Goal: Information Seeking & Learning: Find specific fact

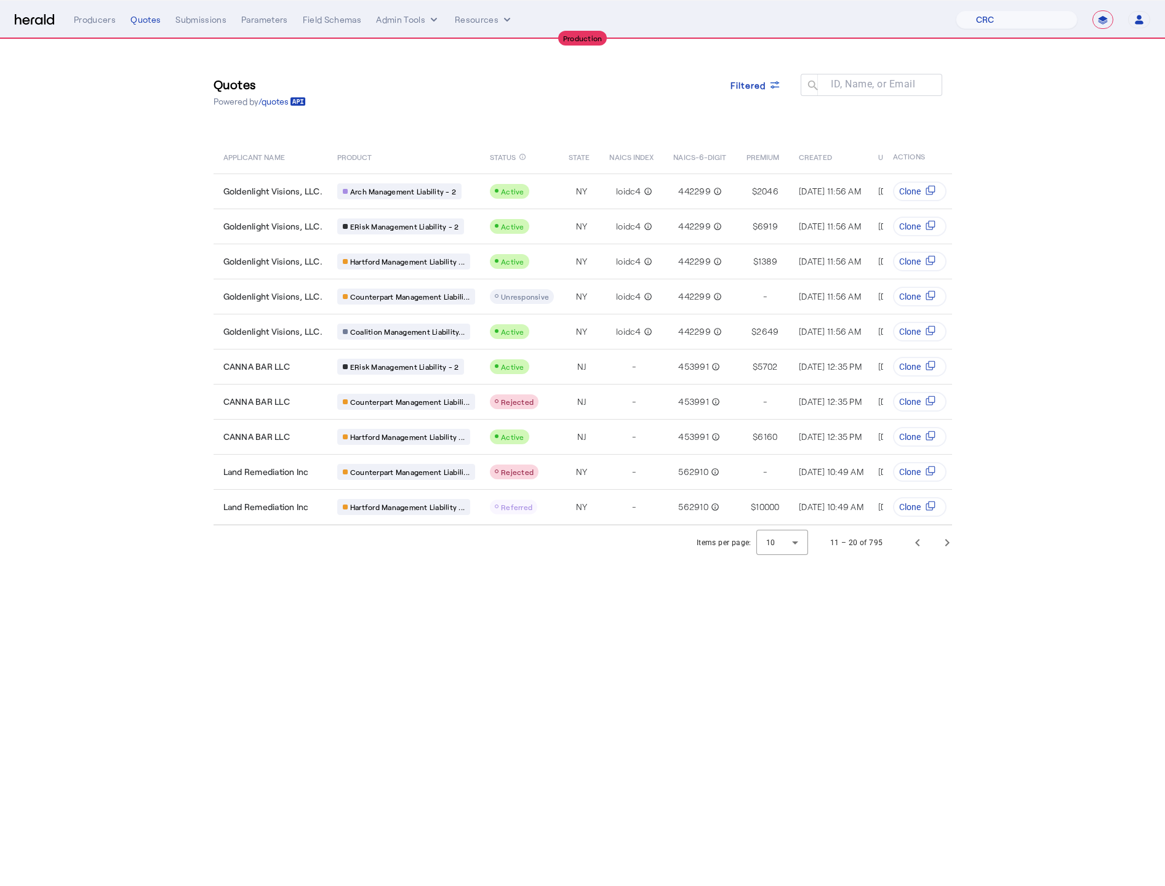
select select "pfm_h3db_crc"
select select "**********"
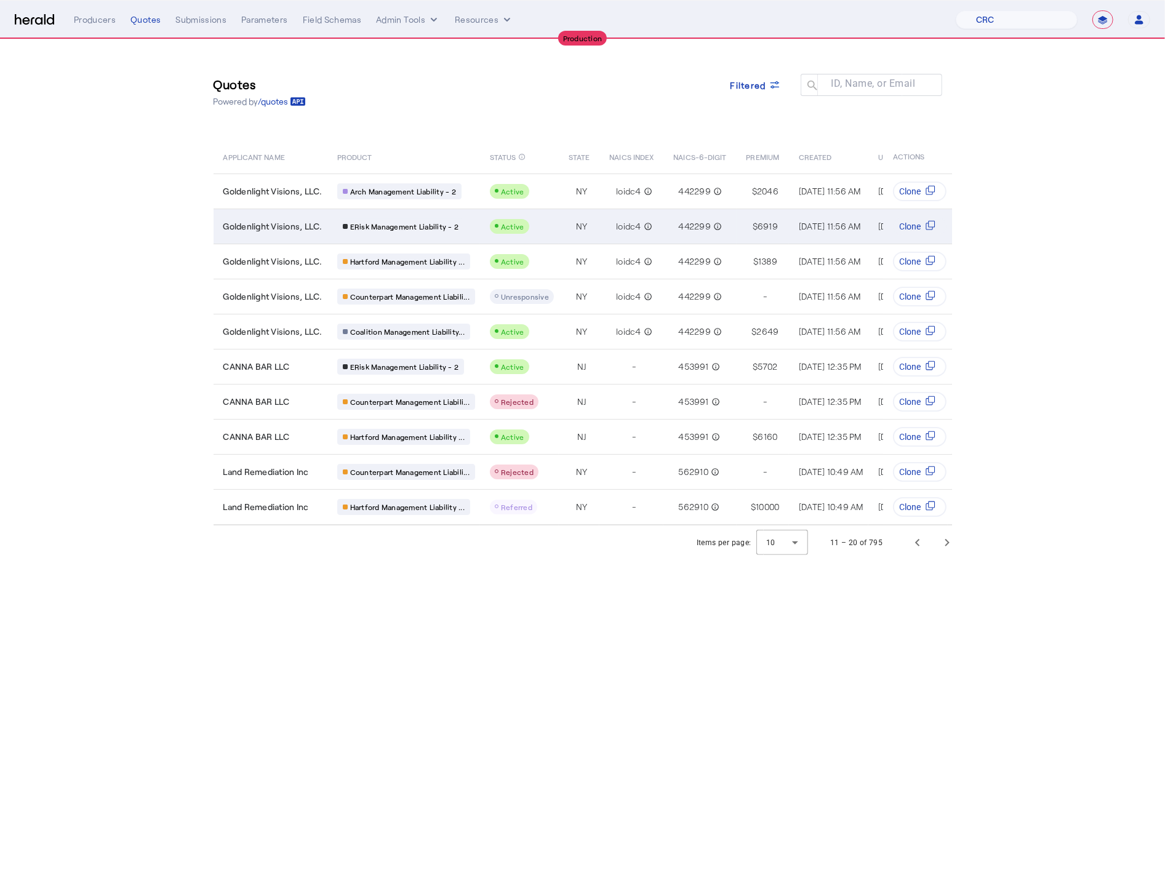
click at [268, 233] on td "Goldenlight Visions, LLC." at bounding box center [270, 226] width 114 height 35
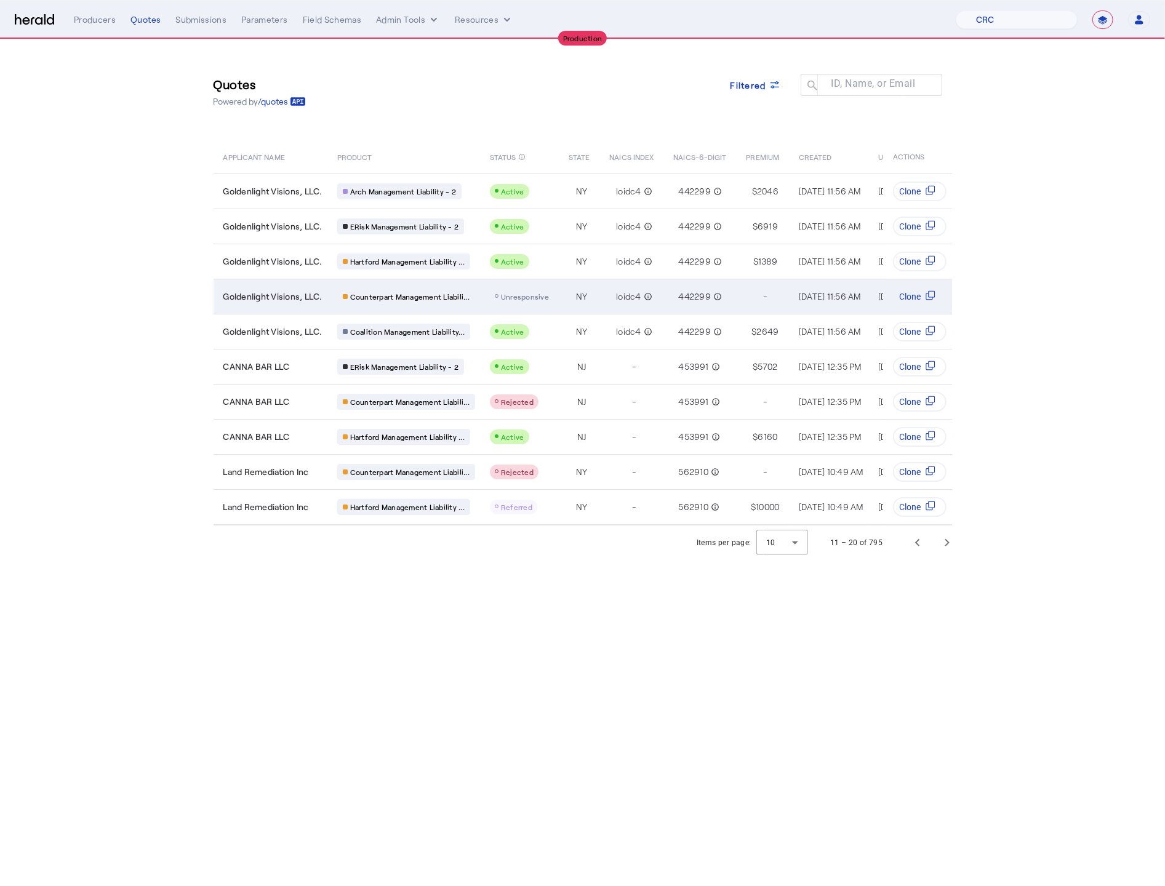
click at [302, 297] on span "Goldenlight Visions, LLC." at bounding box center [272, 296] width 99 height 12
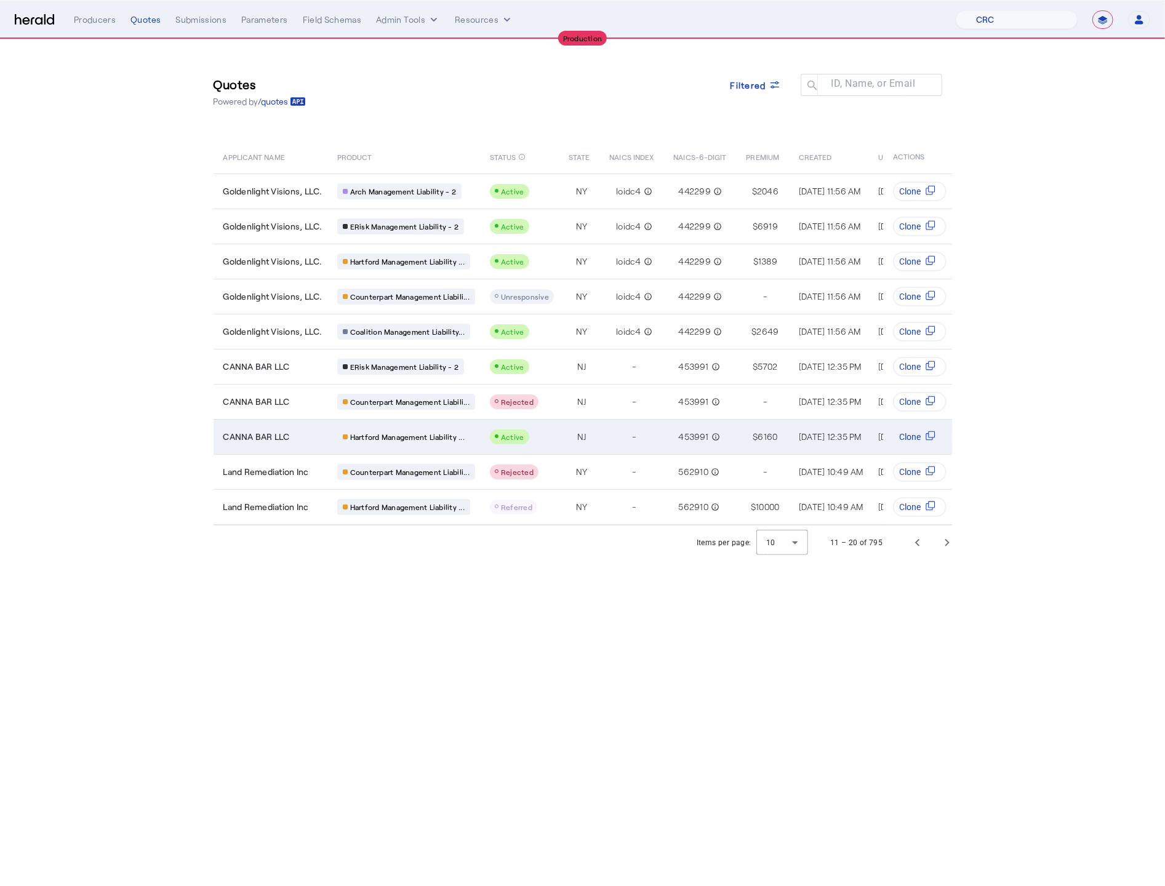
click at [472, 436] on div "Hartford Management Liability ..." at bounding box center [406, 437] width 138 height 16
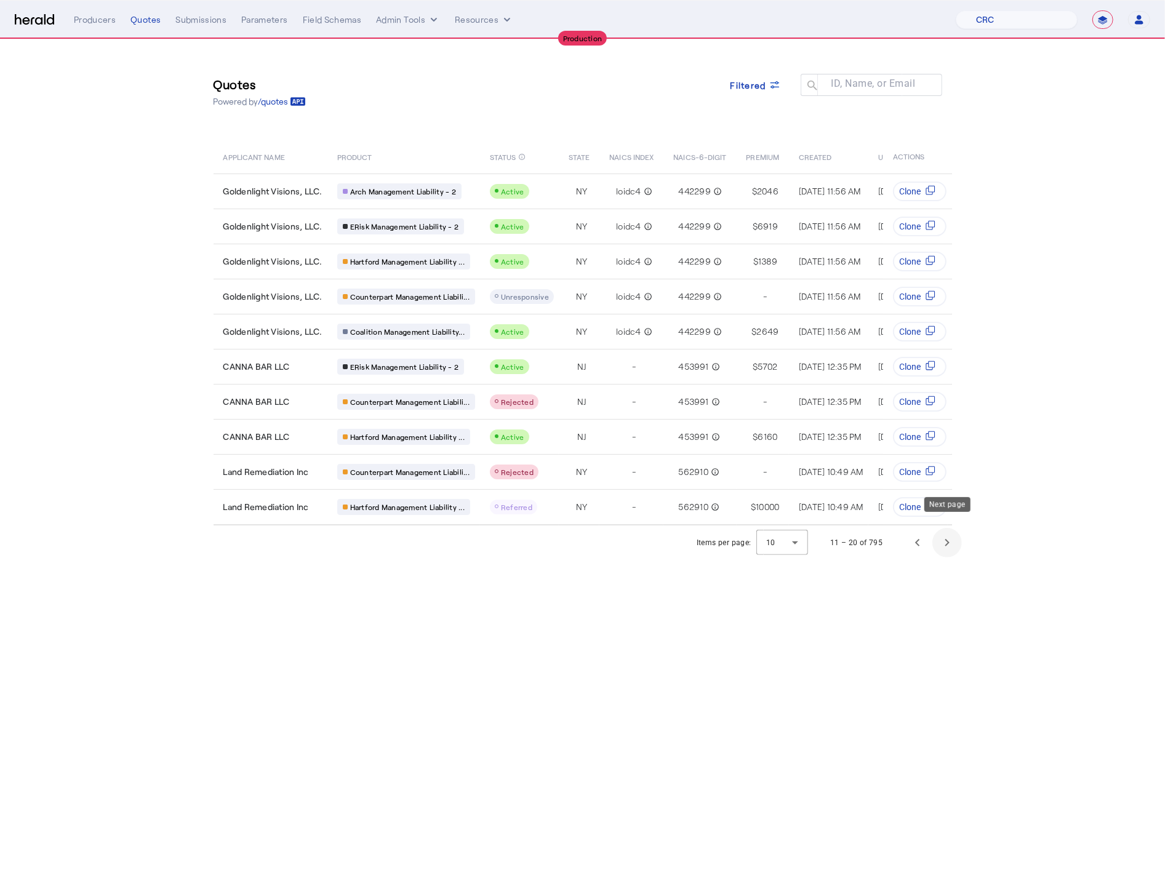
click at [943, 533] on span "Next page" at bounding box center [947, 543] width 30 height 30
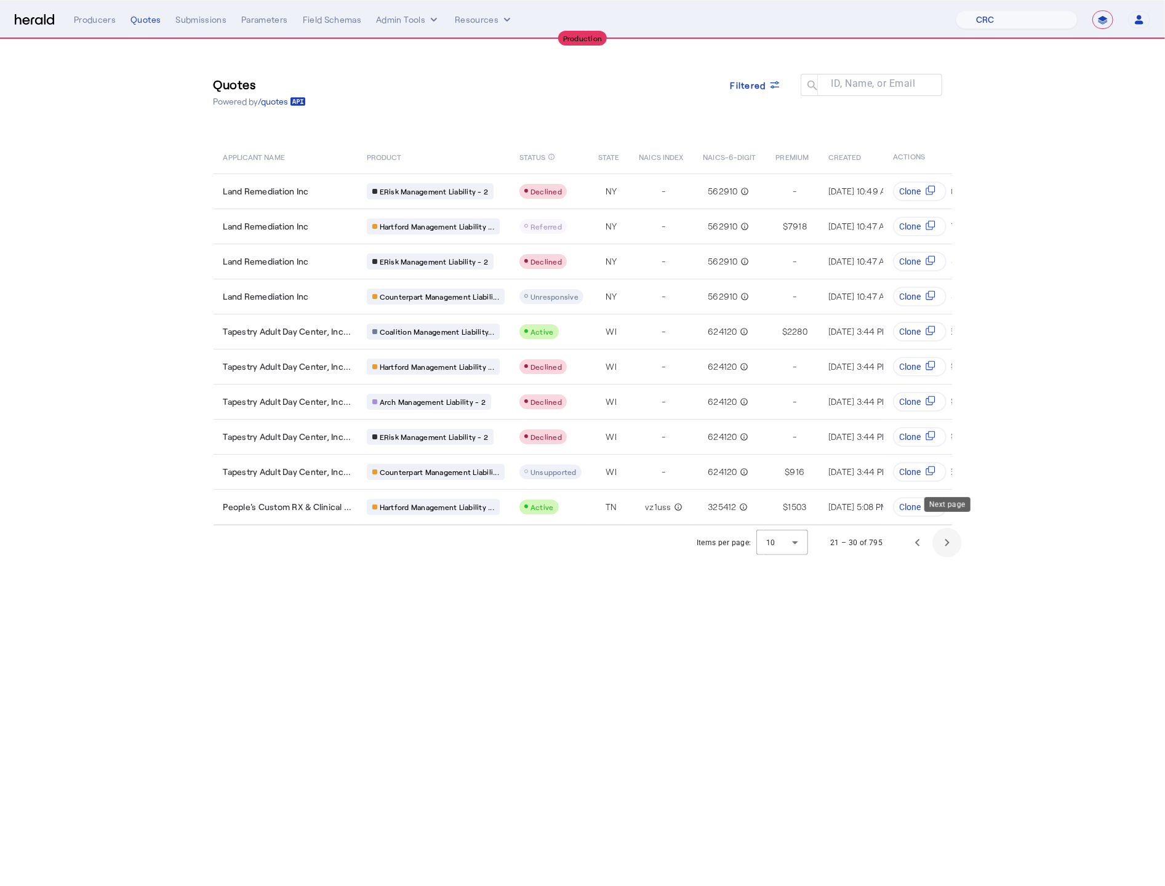
click at [946, 530] on span "Next page" at bounding box center [947, 543] width 30 height 30
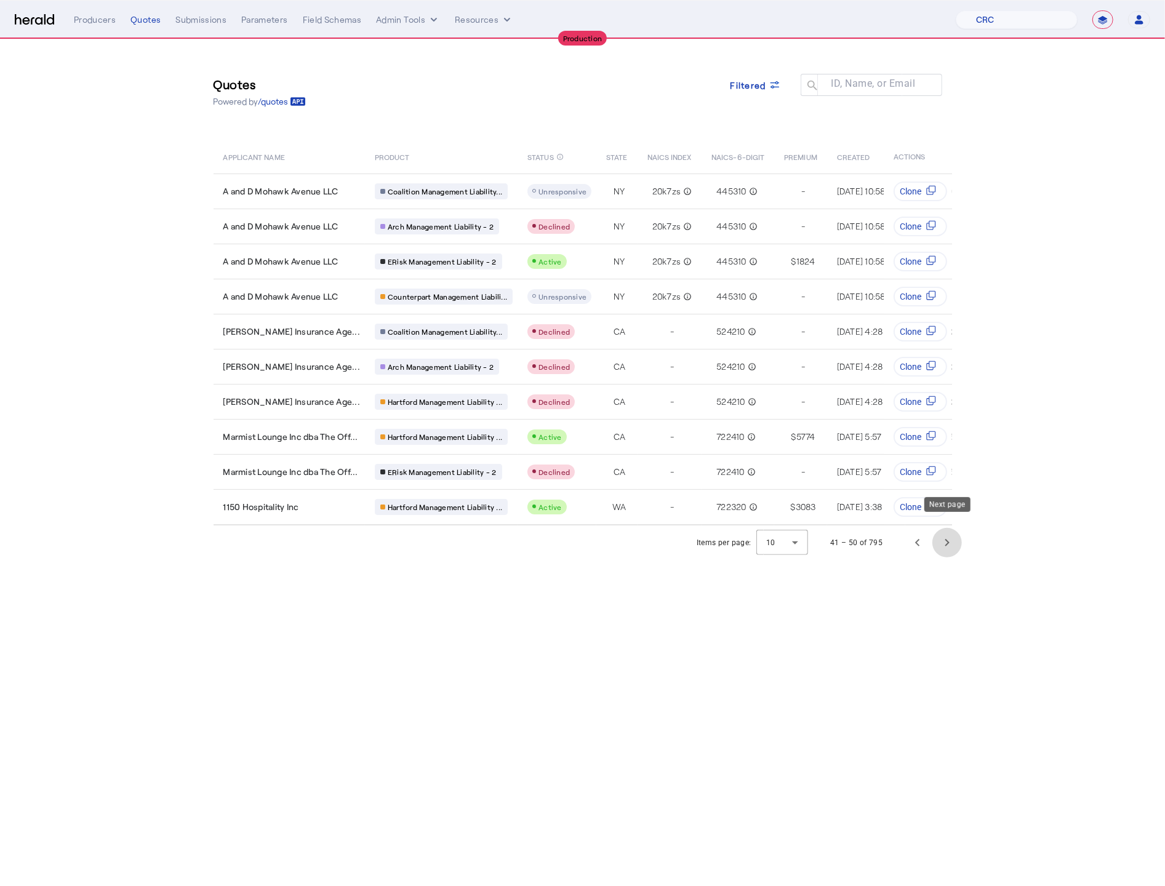
click at [946, 530] on span "Next page" at bounding box center [947, 543] width 30 height 30
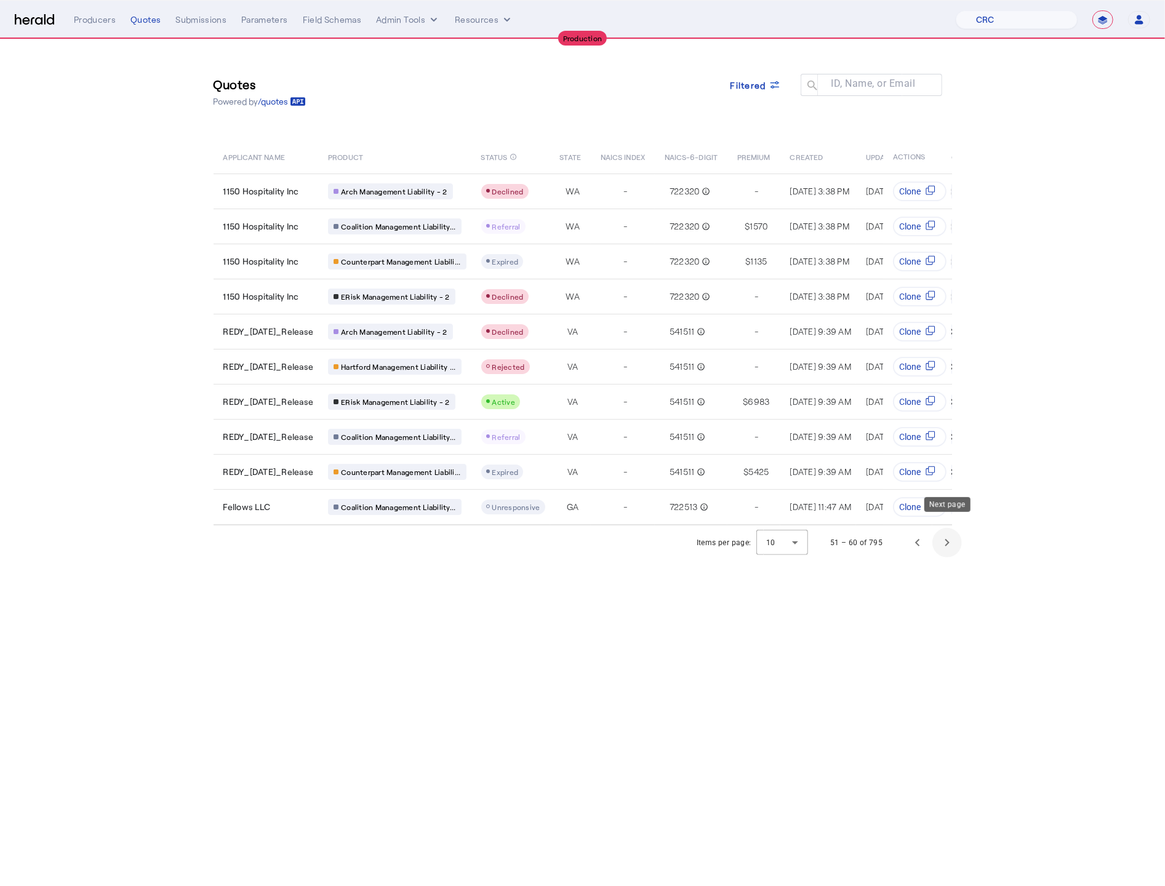
click at [946, 530] on span "Next page" at bounding box center [947, 543] width 30 height 30
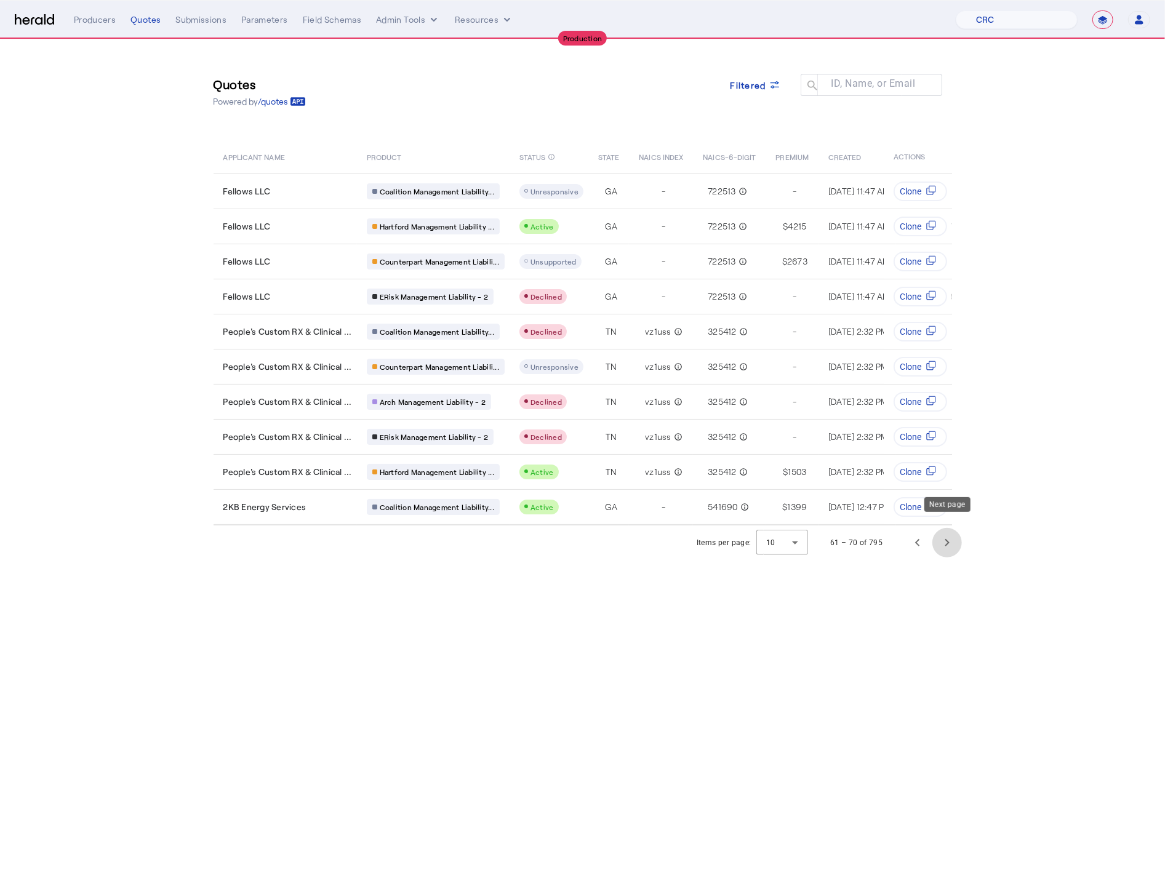
click at [946, 530] on span "Next page" at bounding box center [947, 543] width 30 height 30
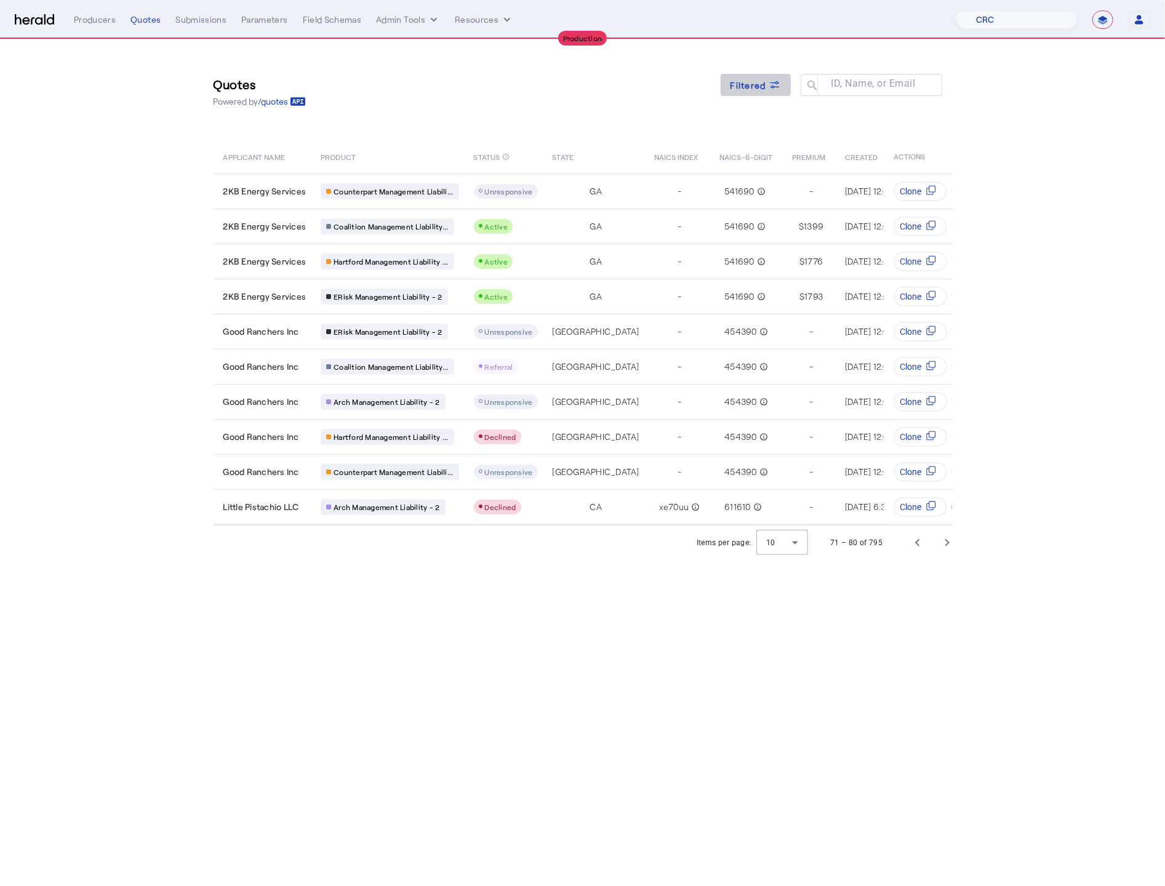
click at [756, 86] on span "Filtered" at bounding box center [748, 85] width 36 height 13
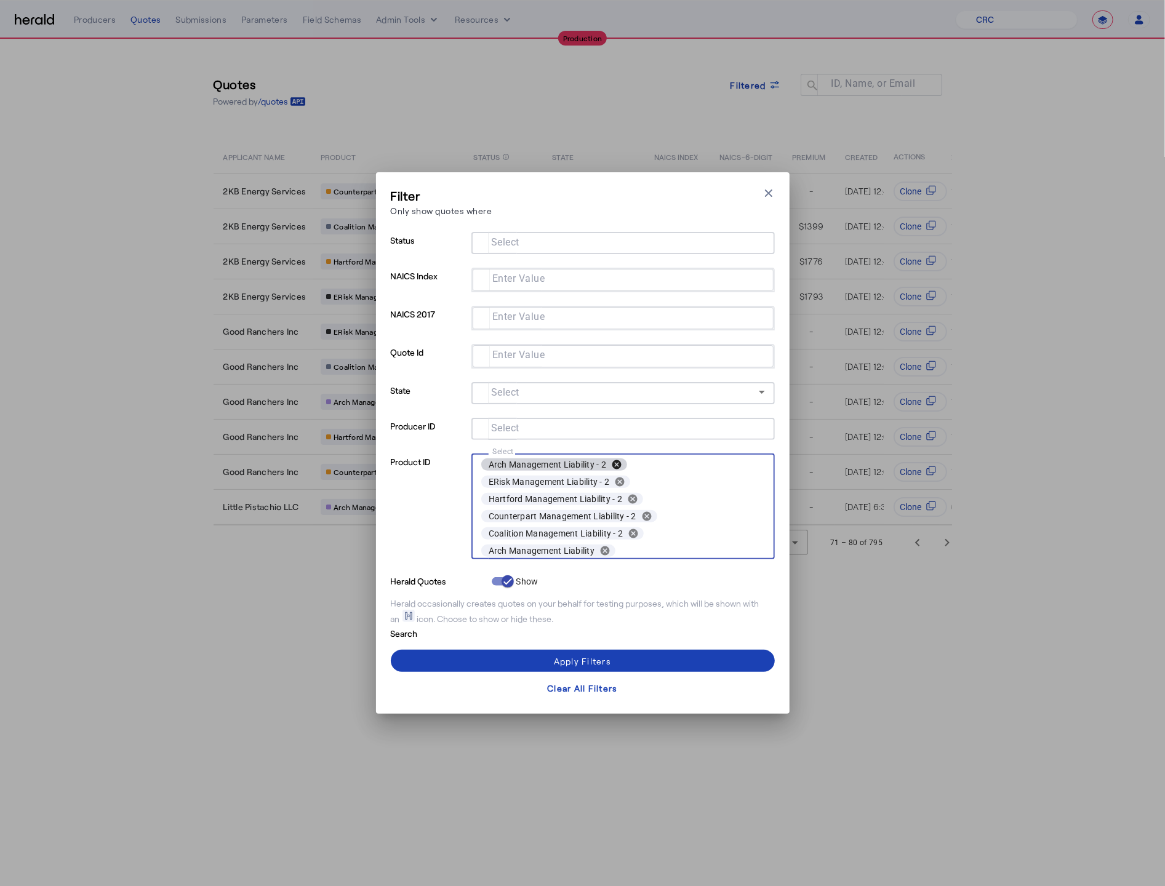
click at [620, 462] on button "cancel" at bounding box center [616, 464] width 21 height 11
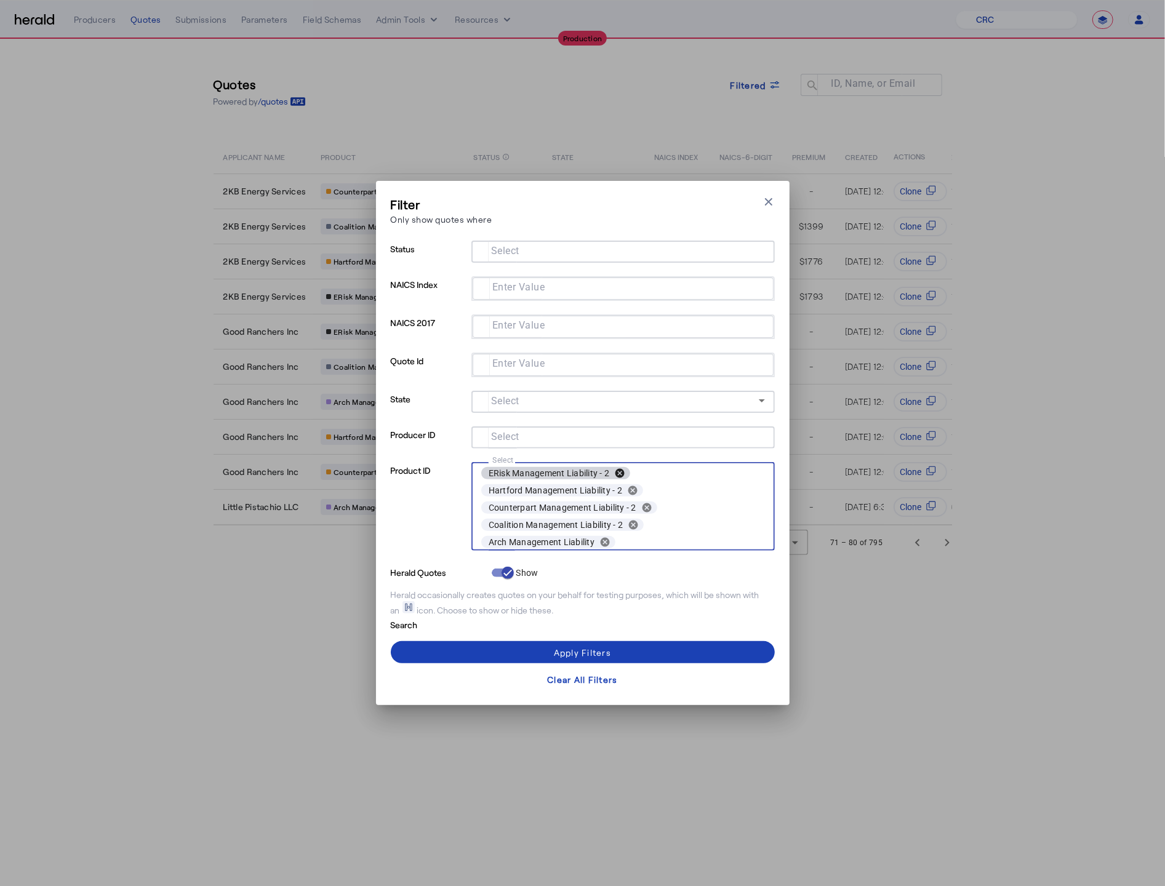
click at [622, 468] on button "cancel" at bounding box center [619, 473] width 21 height 11
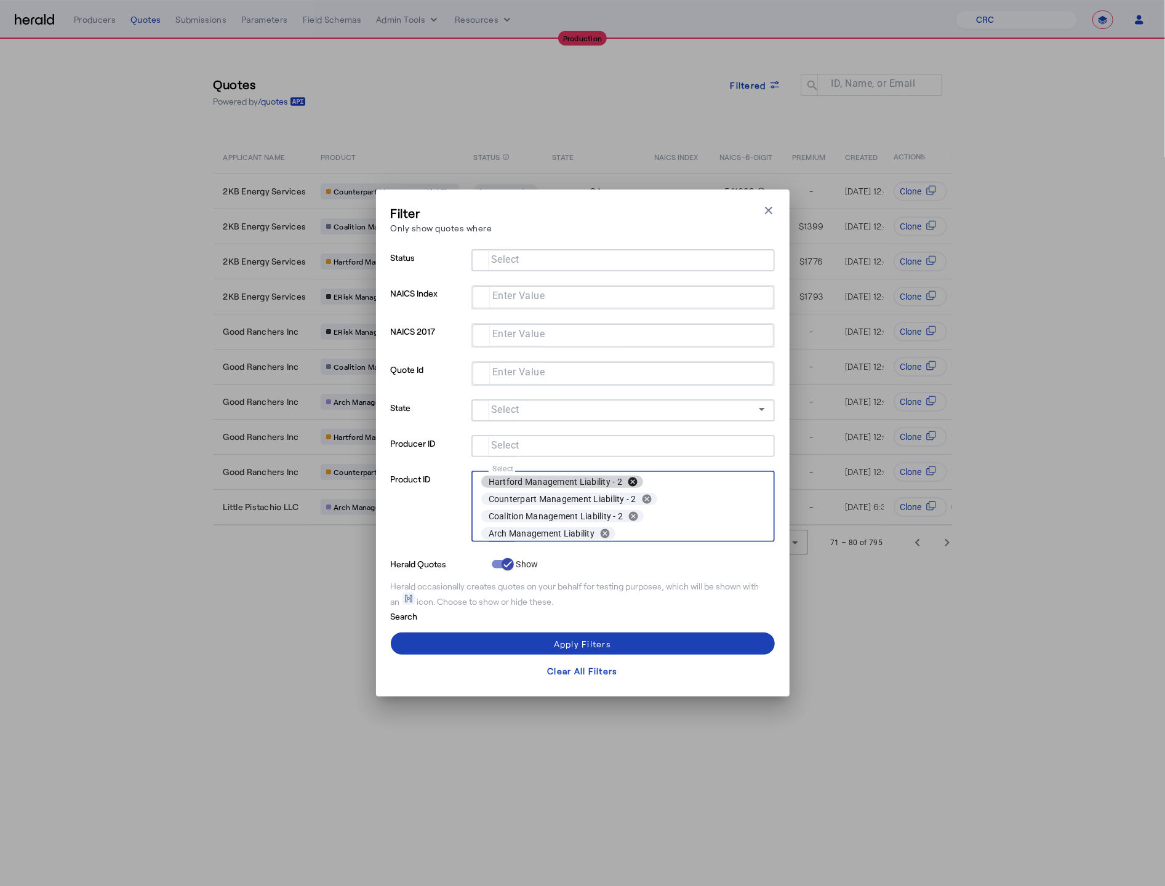
click at [628, 477] on button "cancel" at bounding box center [632, 481] width 21 height 11
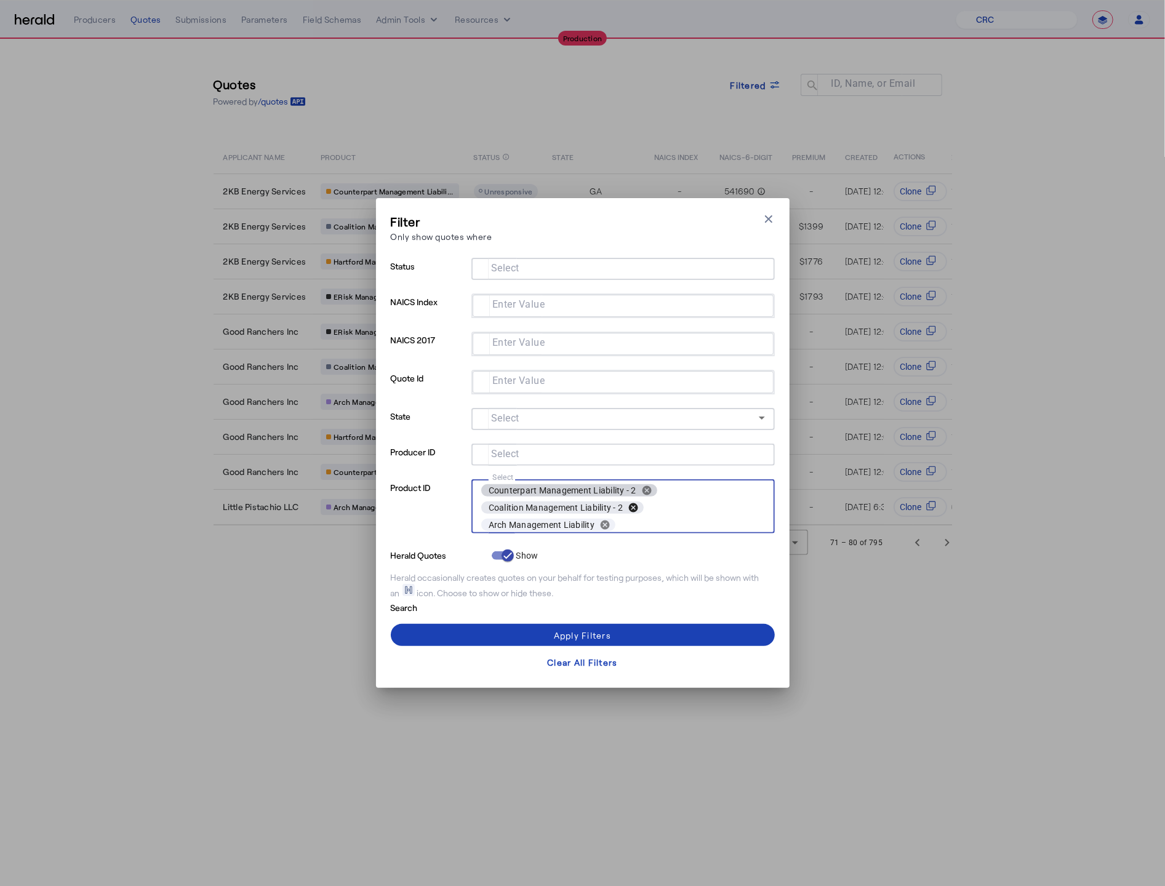
click at [628, 504] on button "cancel" at bounding box center [633, 507] width 21 height 11
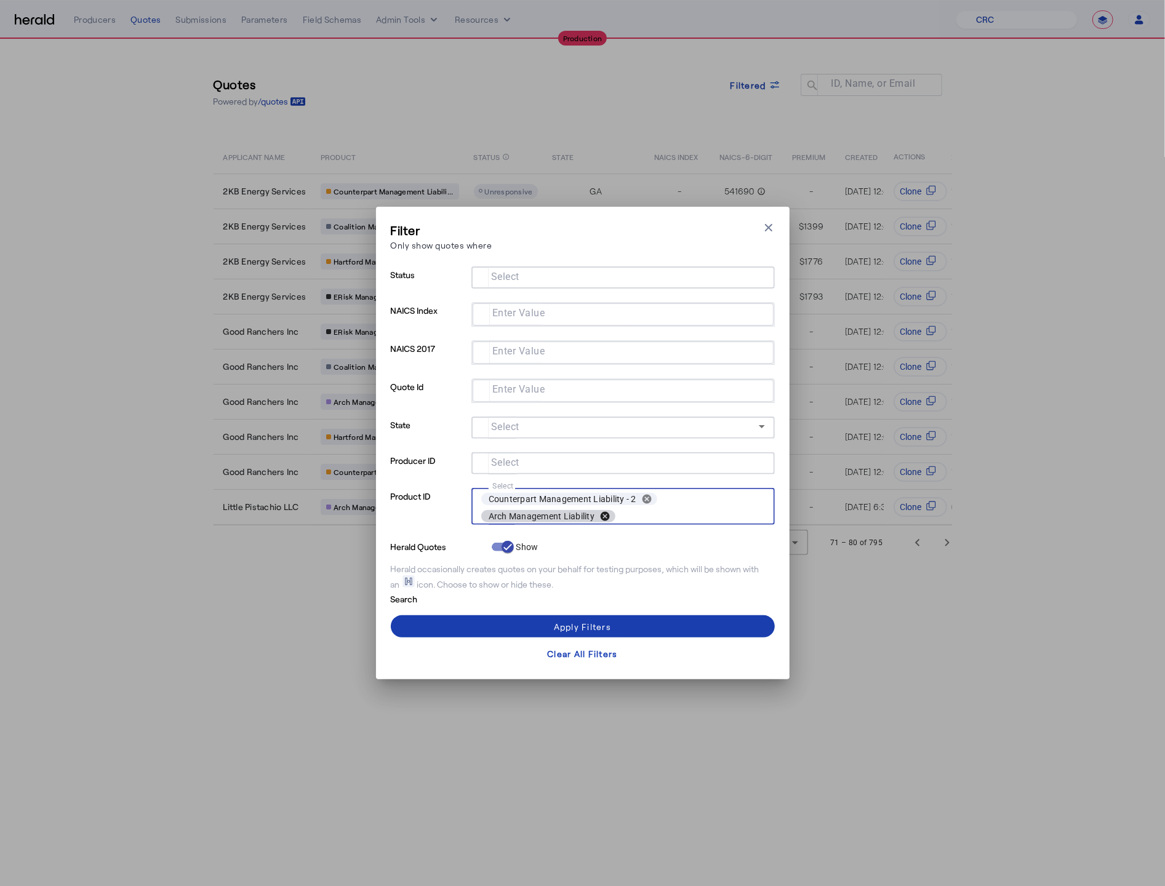
drag, startPoint x: 604, startPoint y: 515, endPoint x: 578, endPoint y: 609, distance: 97.6
click at [603, 516] on button "cancel" at bounding box center [604, 516] width 21 height 11
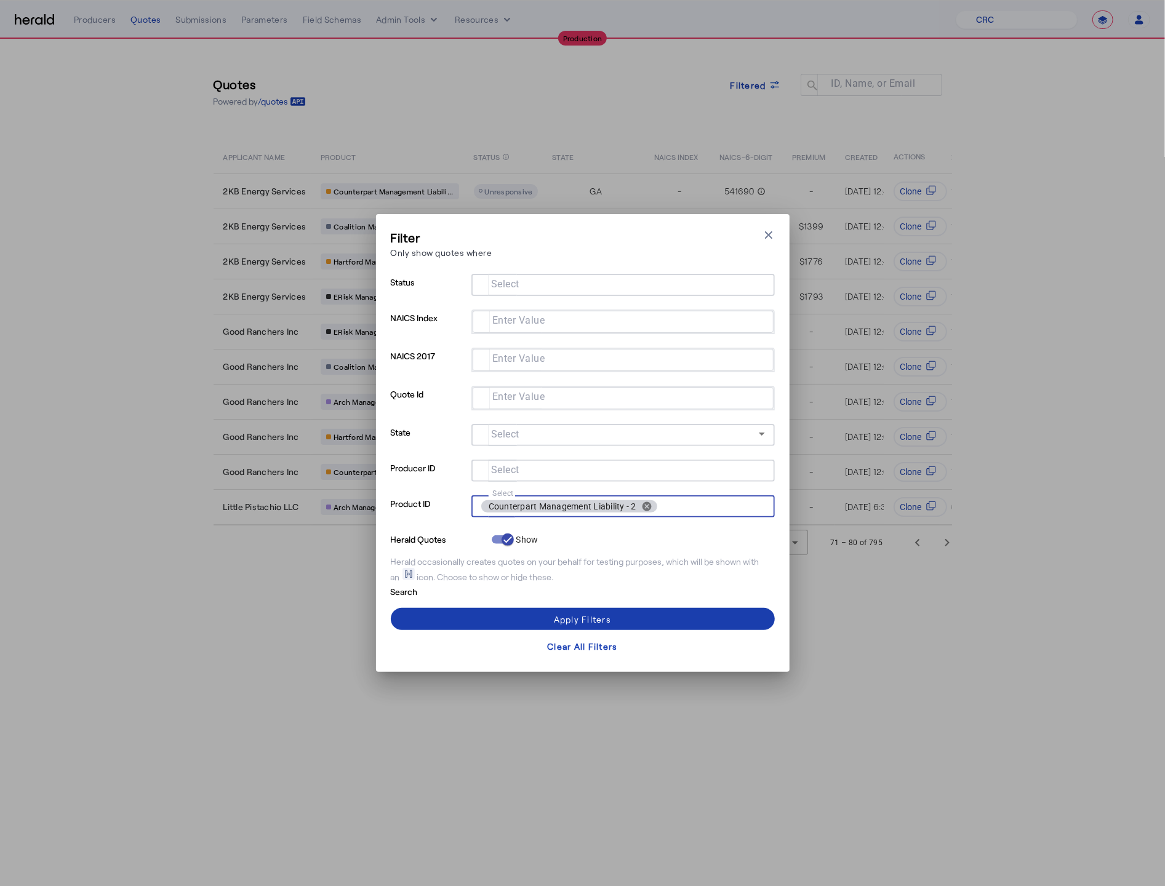
click at [569, 616] on div "Apply Filters" at bounding box center [582, 619] width 57 height 13
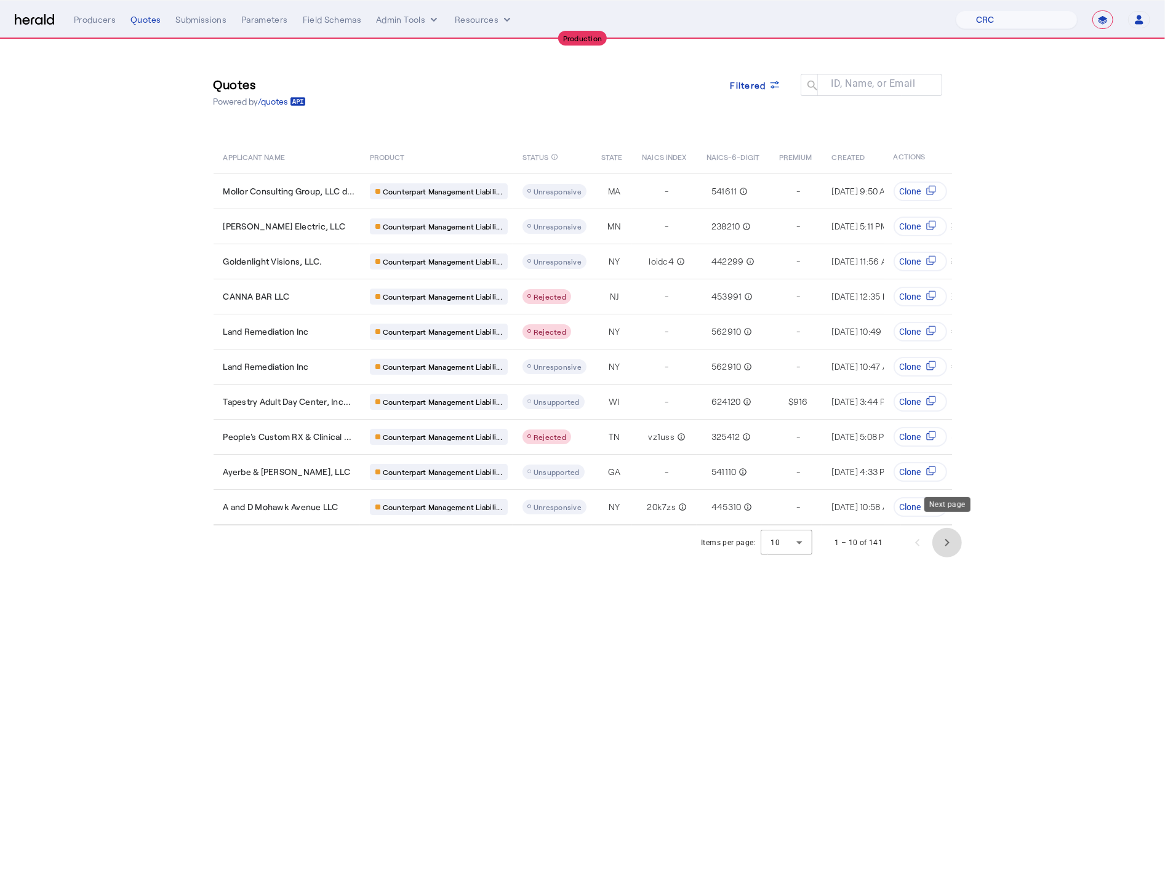
click at [940, 534] on span "Next page" at bounding box center [947, 543] width 30 height 30
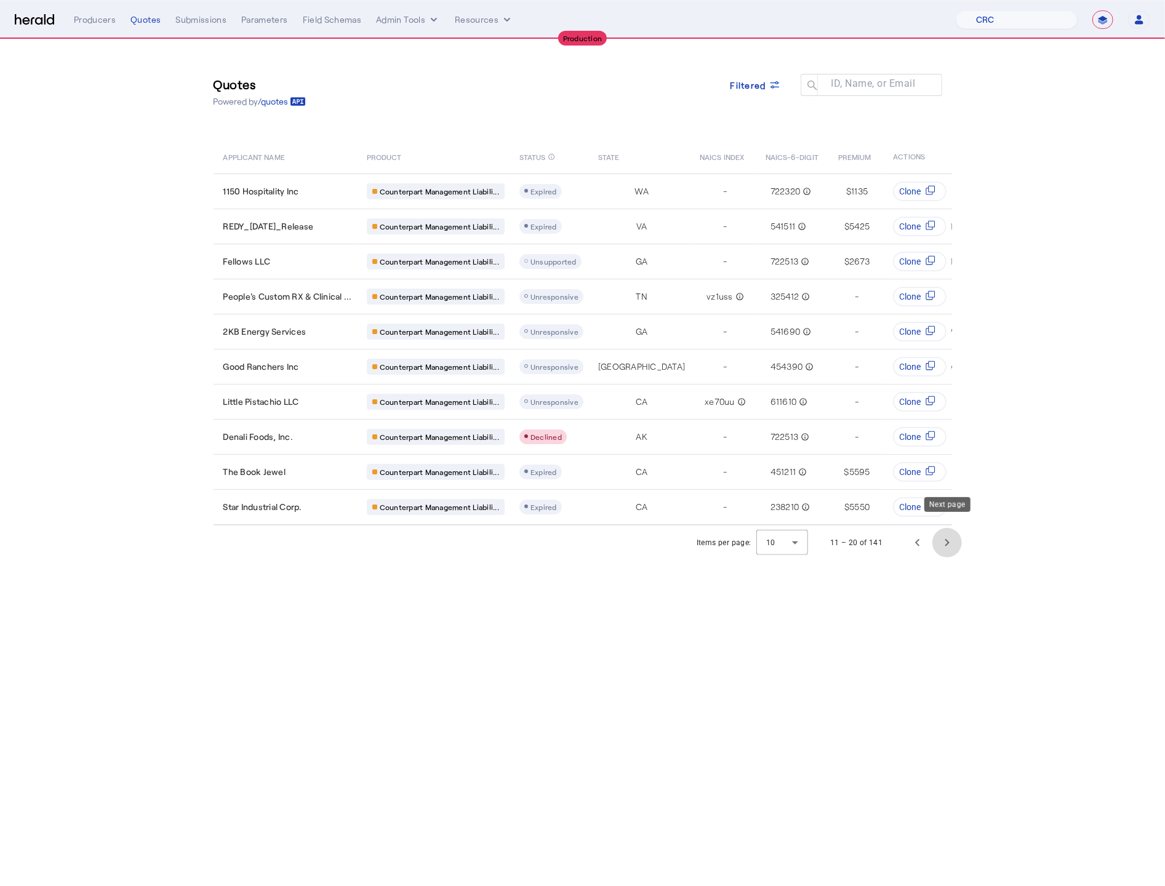
click at [949, 536] on span "Next page" at bounding box center [947, 543] width 30 height 30
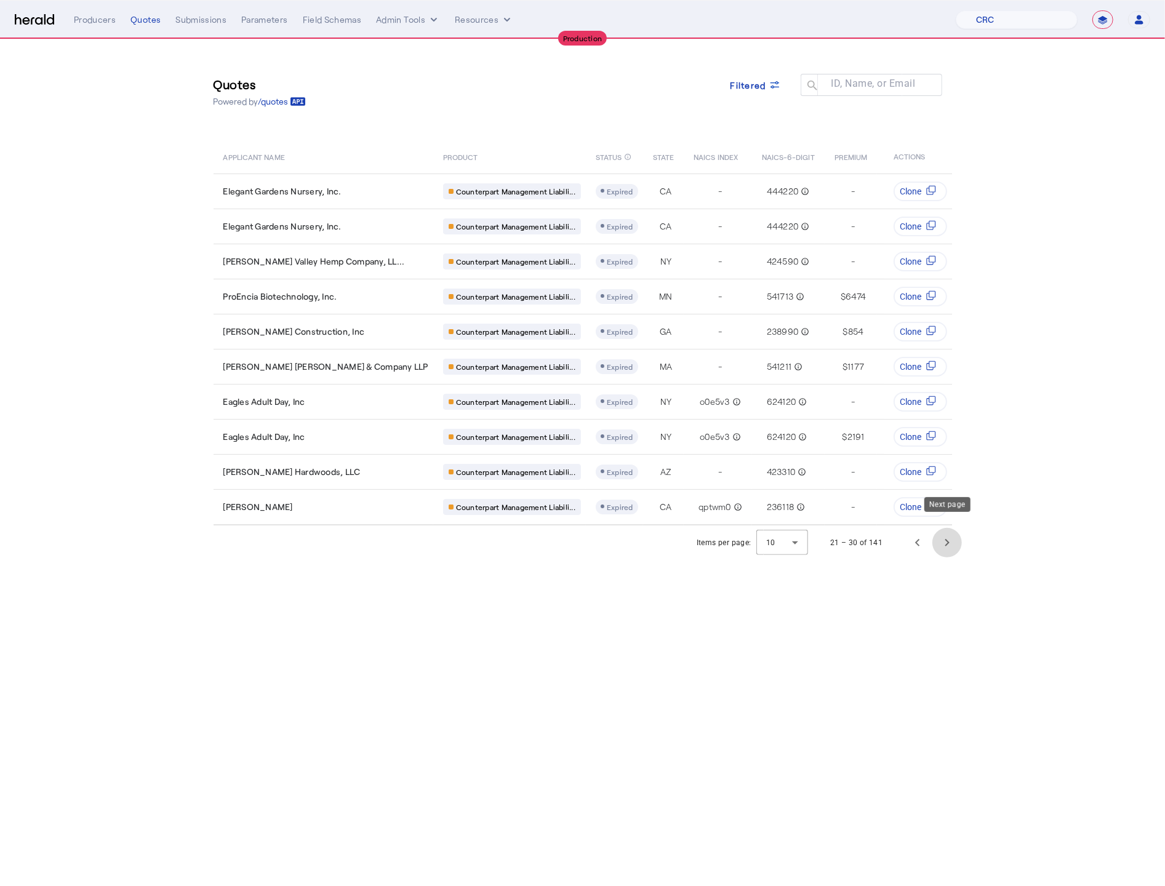
click at [945, 536] on span "Next page" at bounding box center [947, 543] width 30 height 30
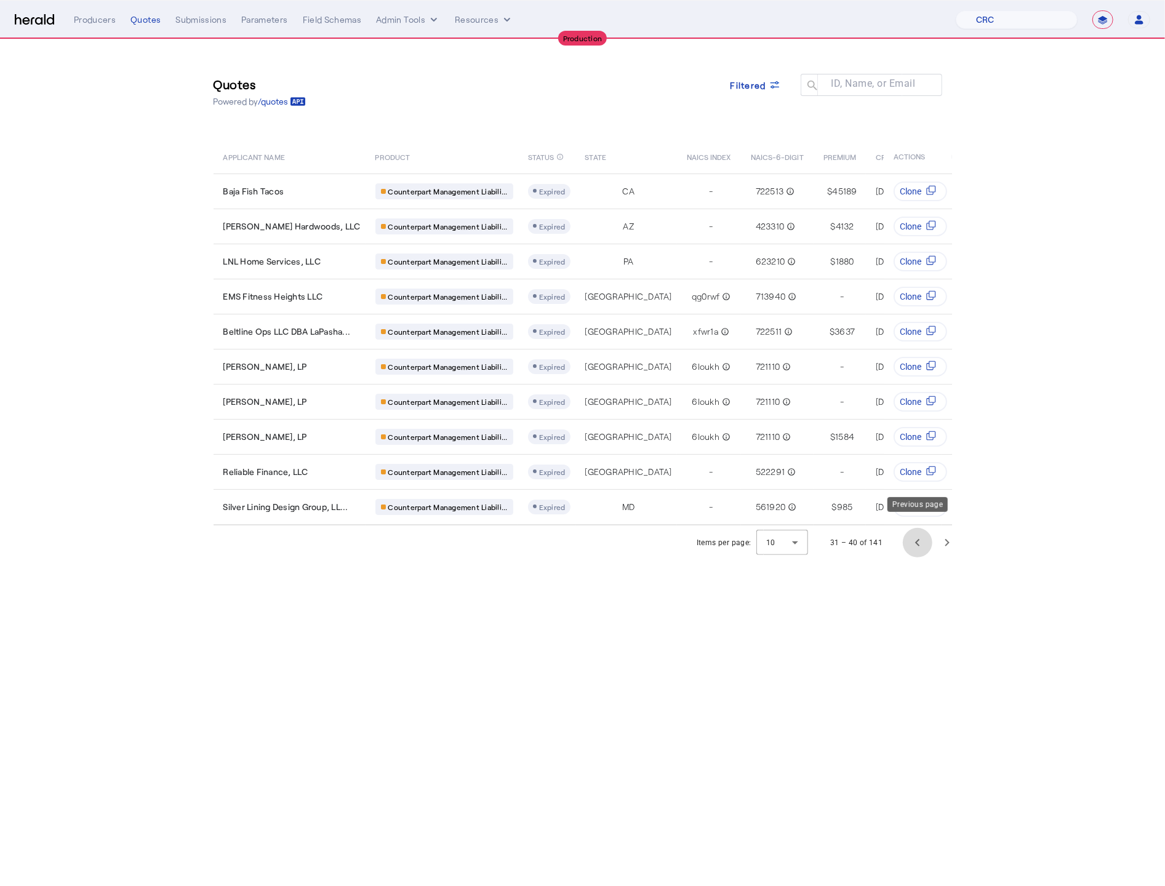
click at [910, 535] on span "Previous page" at bounding box center [918, 543] width 30 height 30
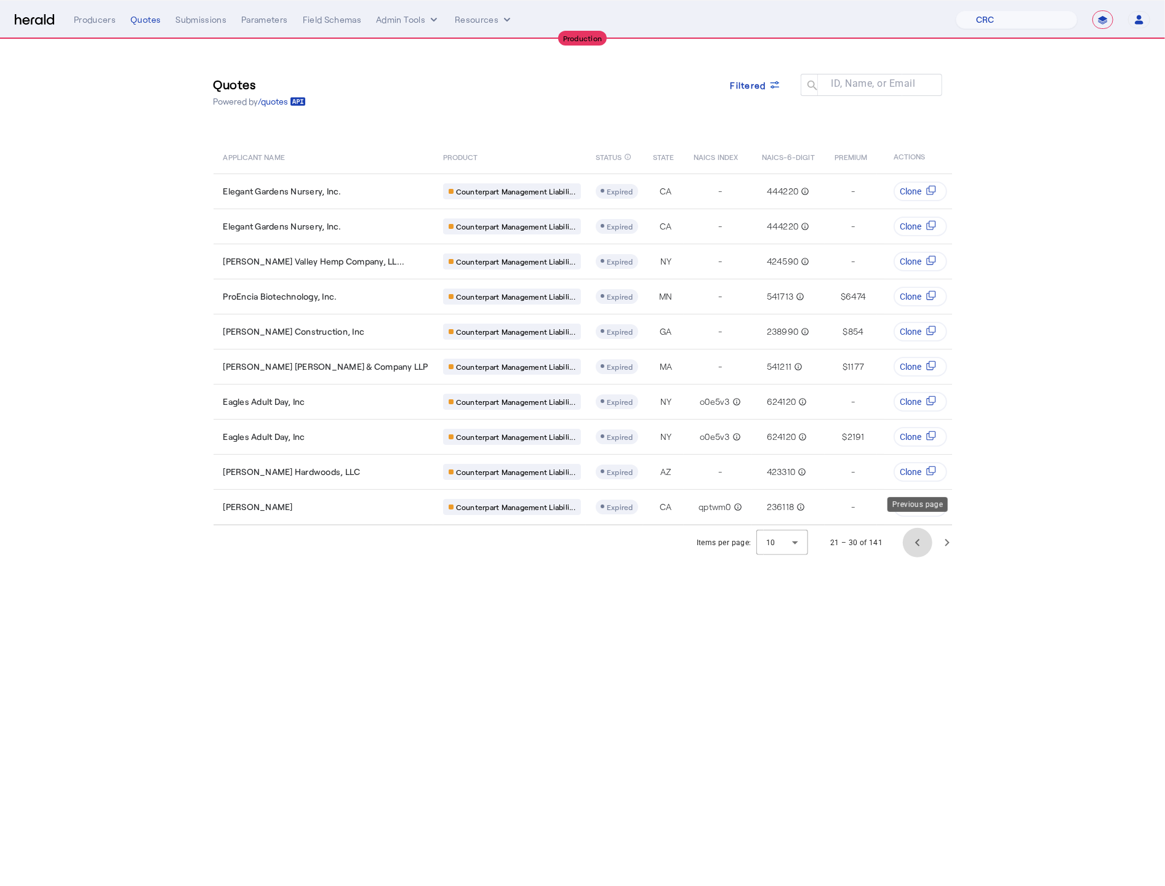
click at [910, 535] on span "Previous page" at bounding box center [918, 543] width 30 height 30
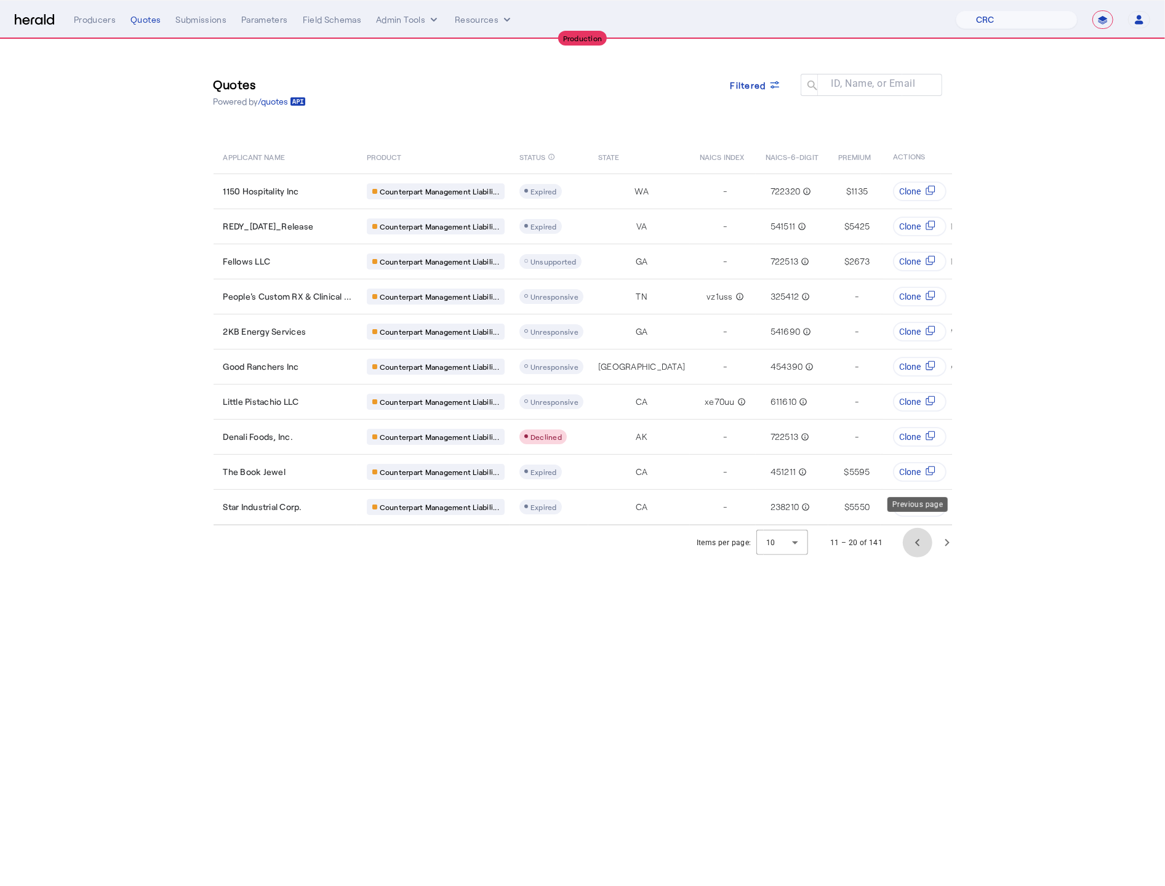
click at [910, 535] on span "Previous page" at bounding box center [918, 543] width 30 height 30
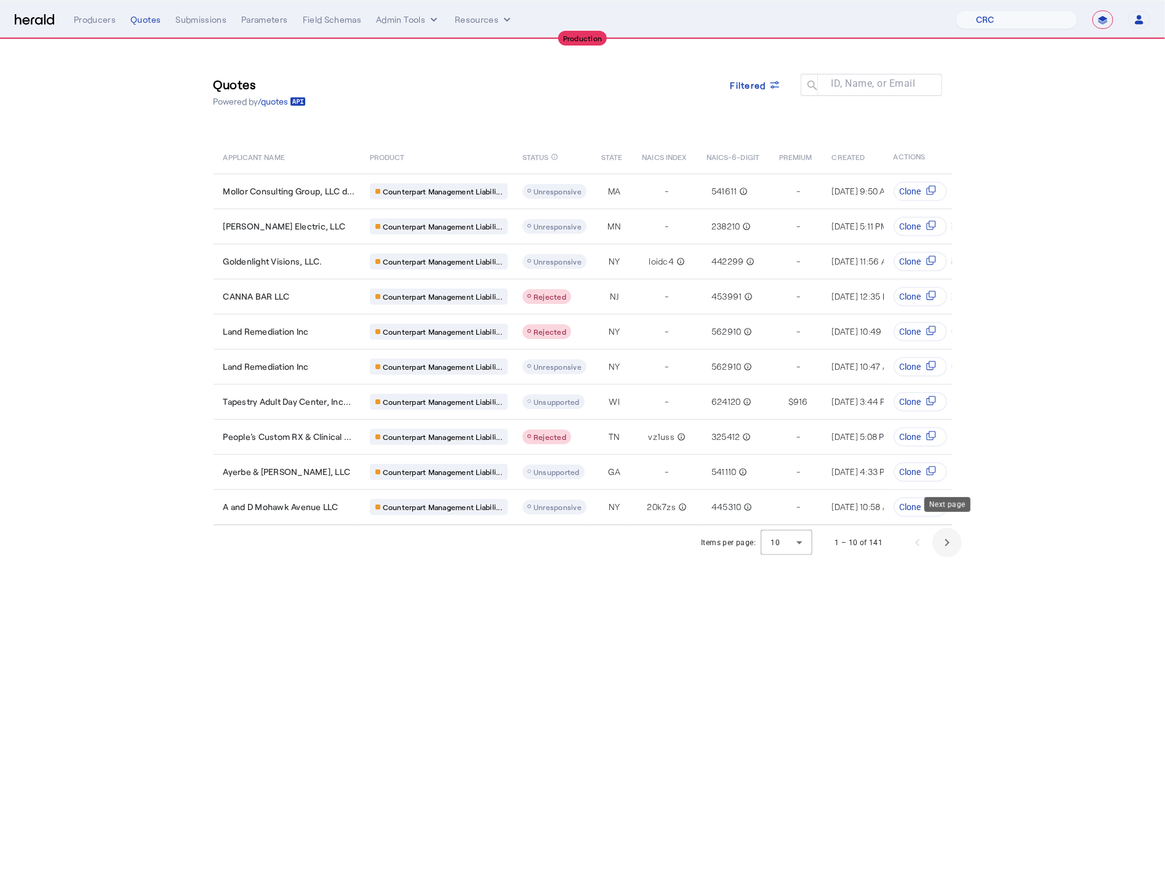
click at [952, 537] on span "Next page" at bounding box center [947, 543] width 30 height 30
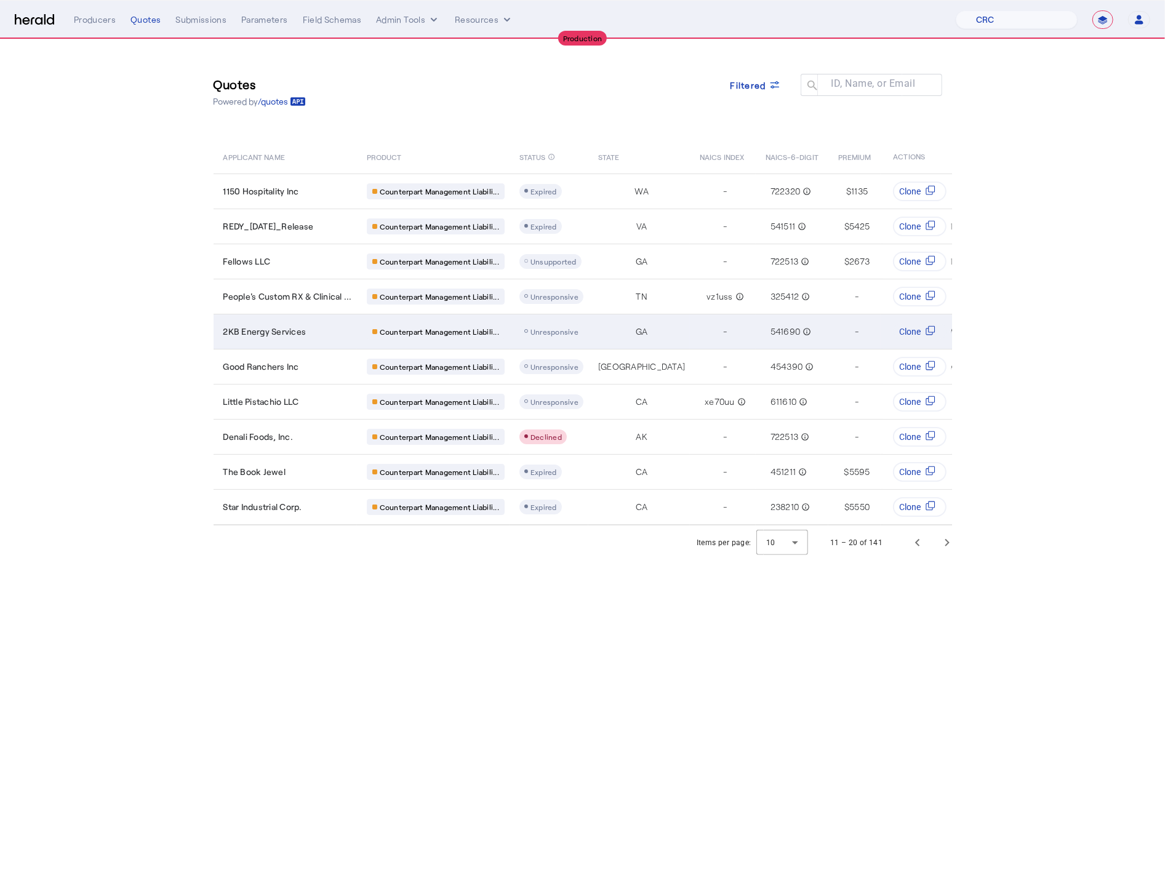
click at [292, 333] on td "2KB Energy Services" at bounding box center [284, 331] width 143 height 35
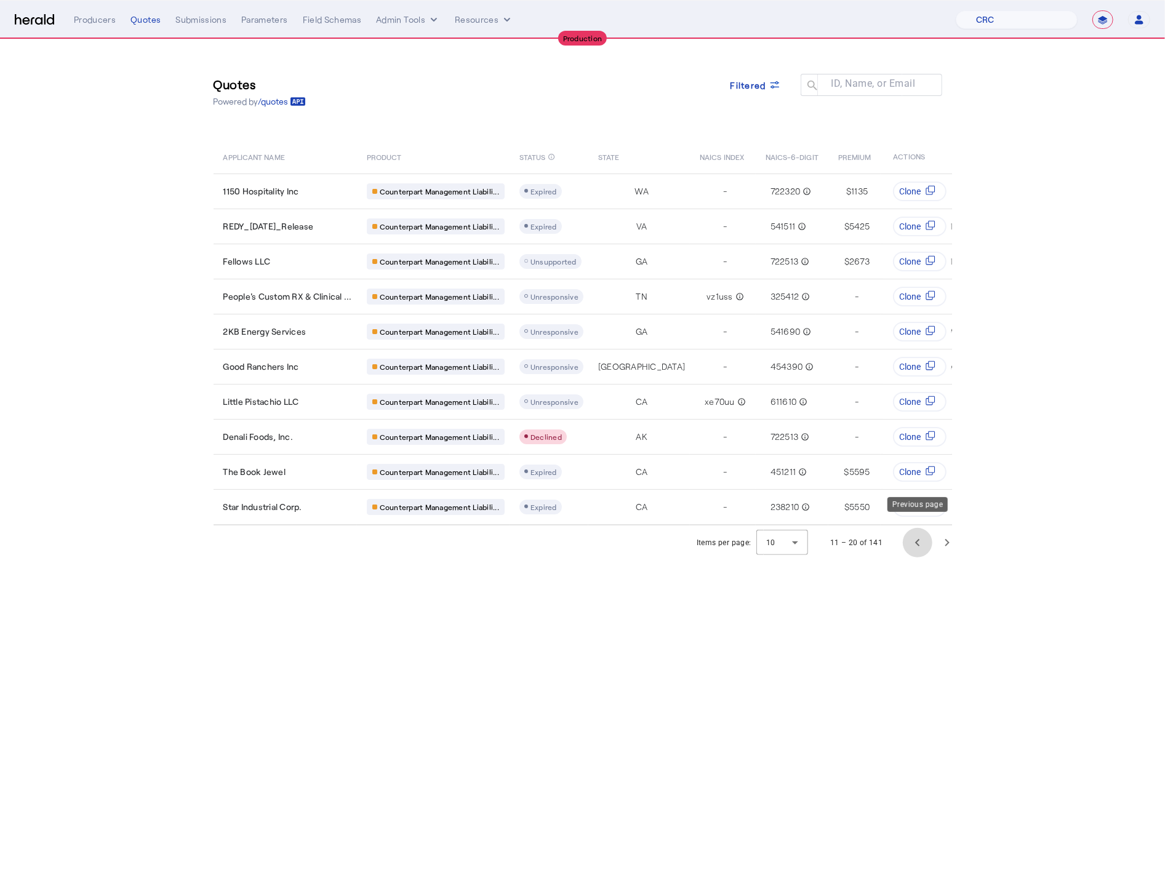
click at [911, 528] on span "Previous page" at bounding box center [918, 543] width 30 height 30
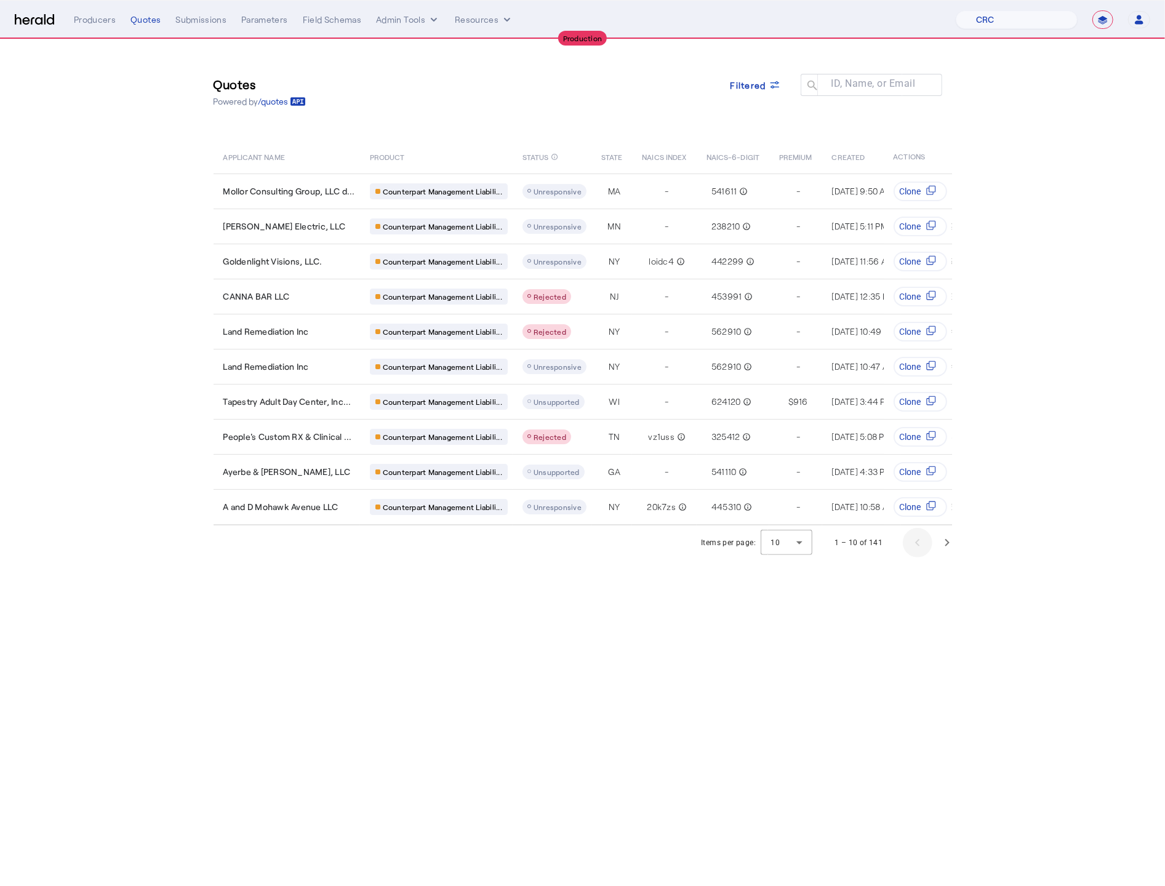
click at [911, 528] on div "1 – 10 of 141" at bounding box center [890, 543] width 142 height 30
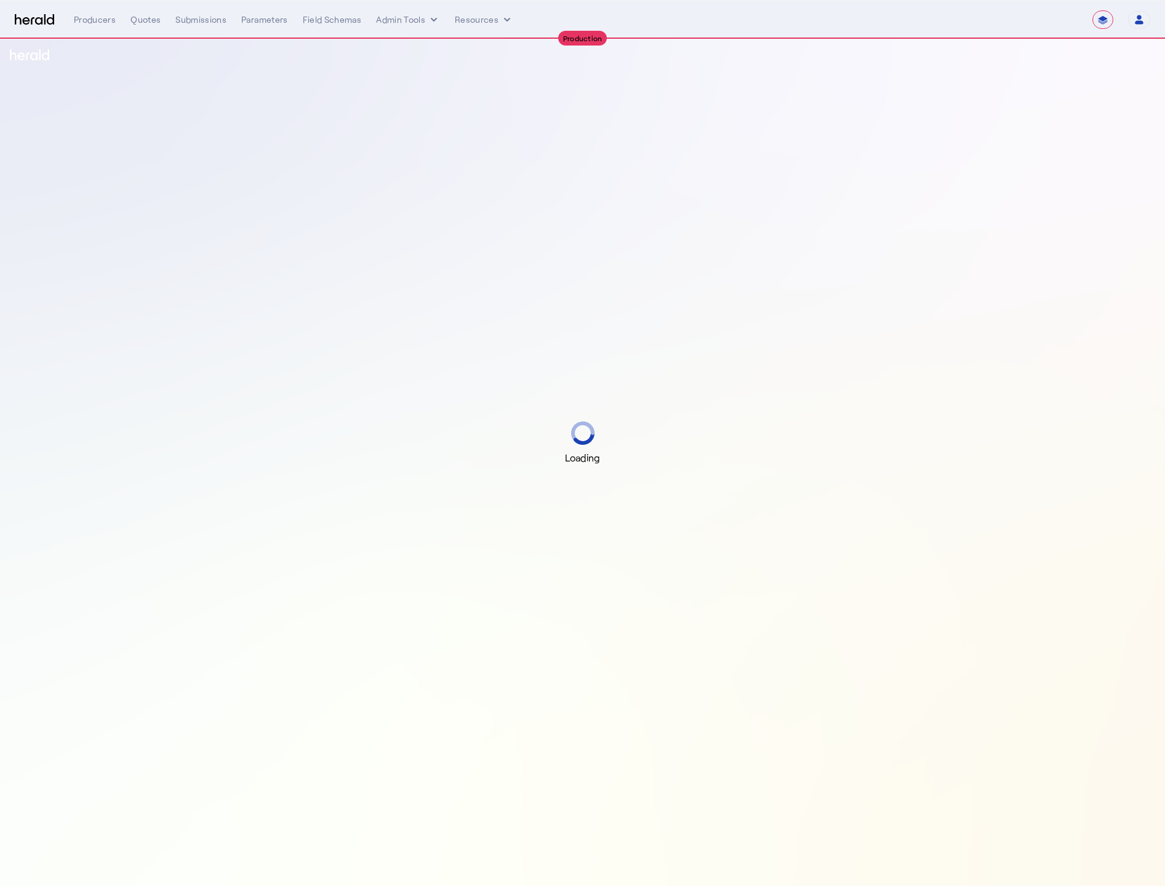
select select "**********"
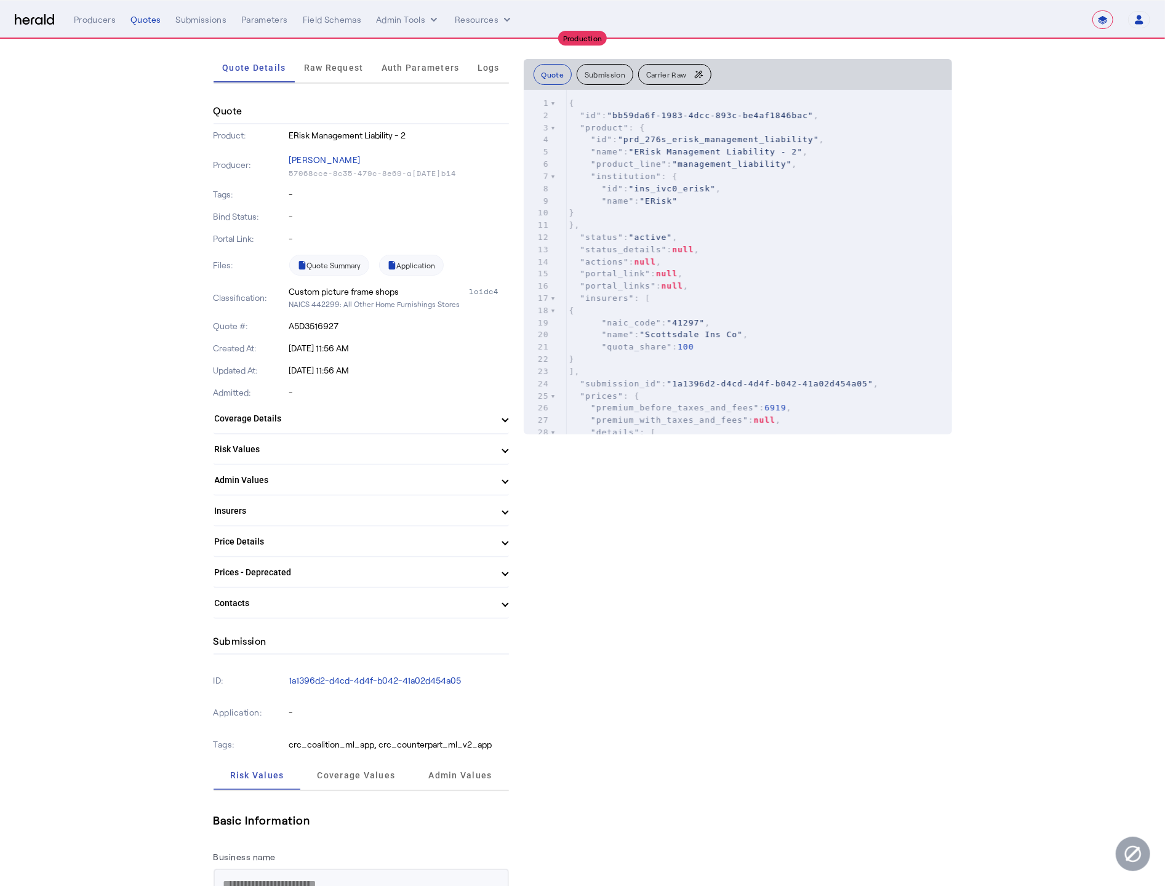
click at [359, 412] on mat-panel-title "Coverage Details" at bounding box center [354, 418] width 278 height 13
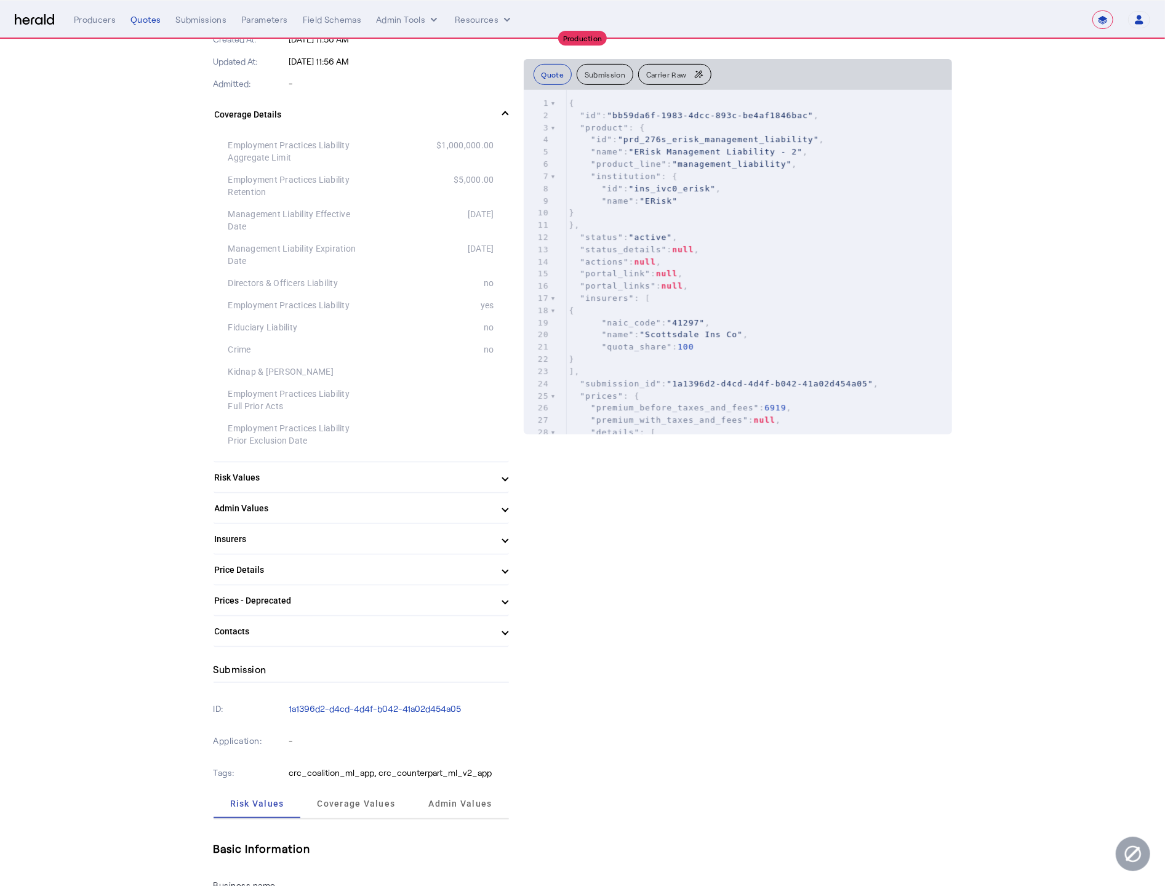
scroll to position [376, 0]
click at [672, 72] on span "Carrier Raw" at bounding box center [666, 74] width 40 height 7
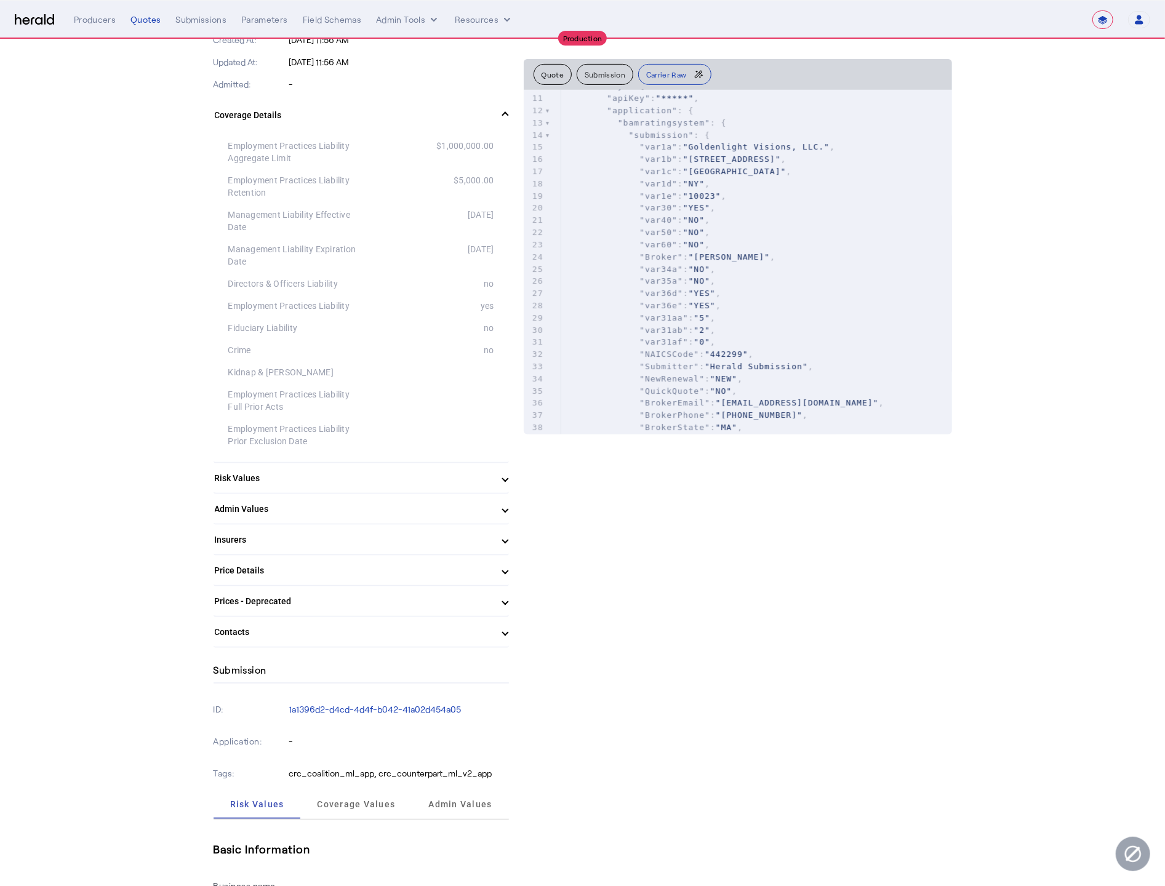
scroll to position [0, 0]
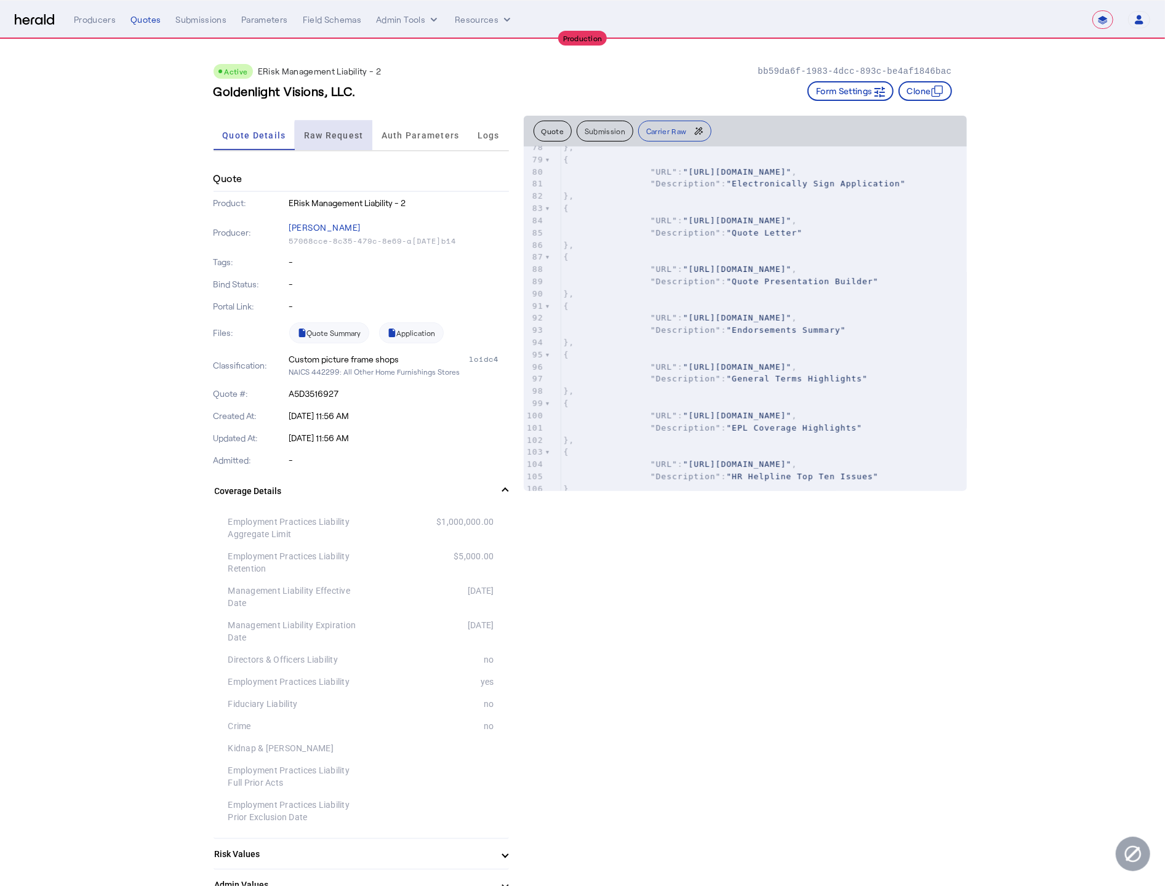
click at [341, 135] on span "Raw Request" at bounding box center [334, 135] width 60 height 9
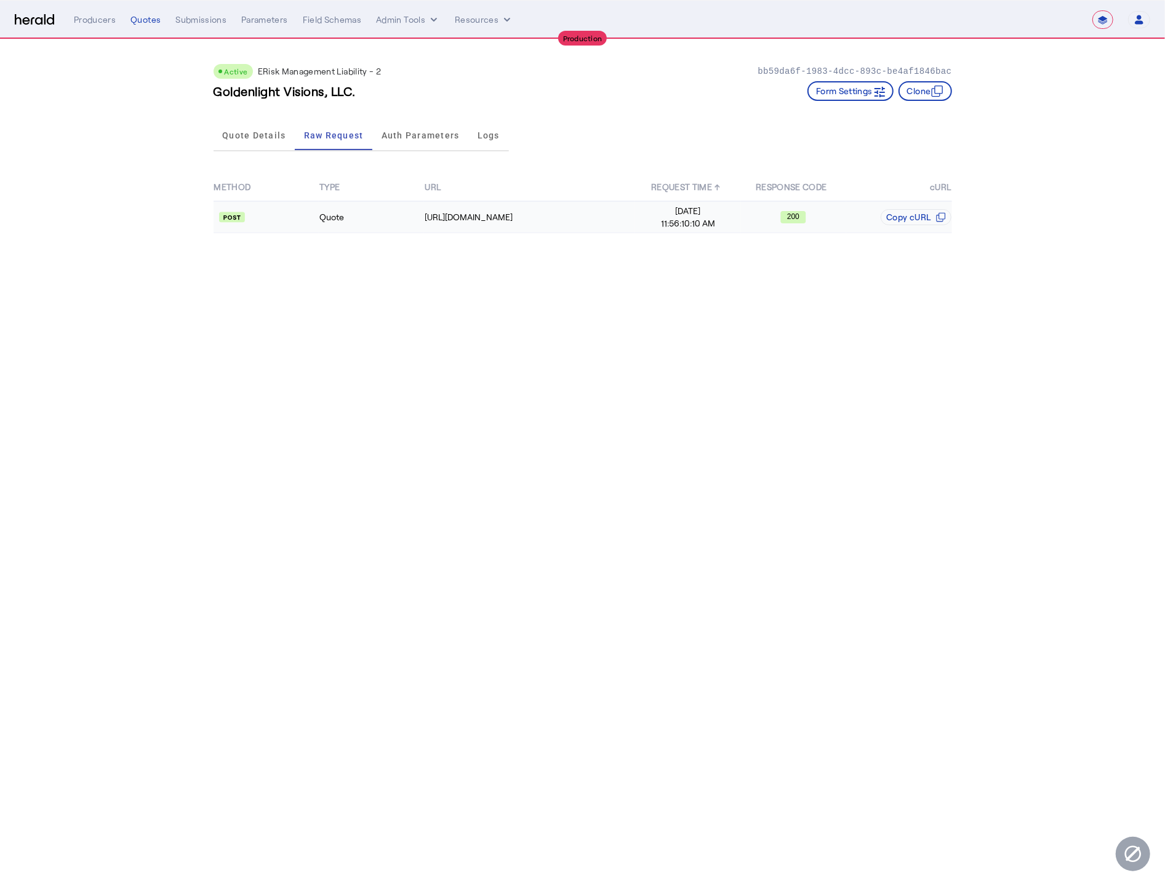
click at [372, 217] on td "Quote" at bounding box center [371, 217] width 105 height 32
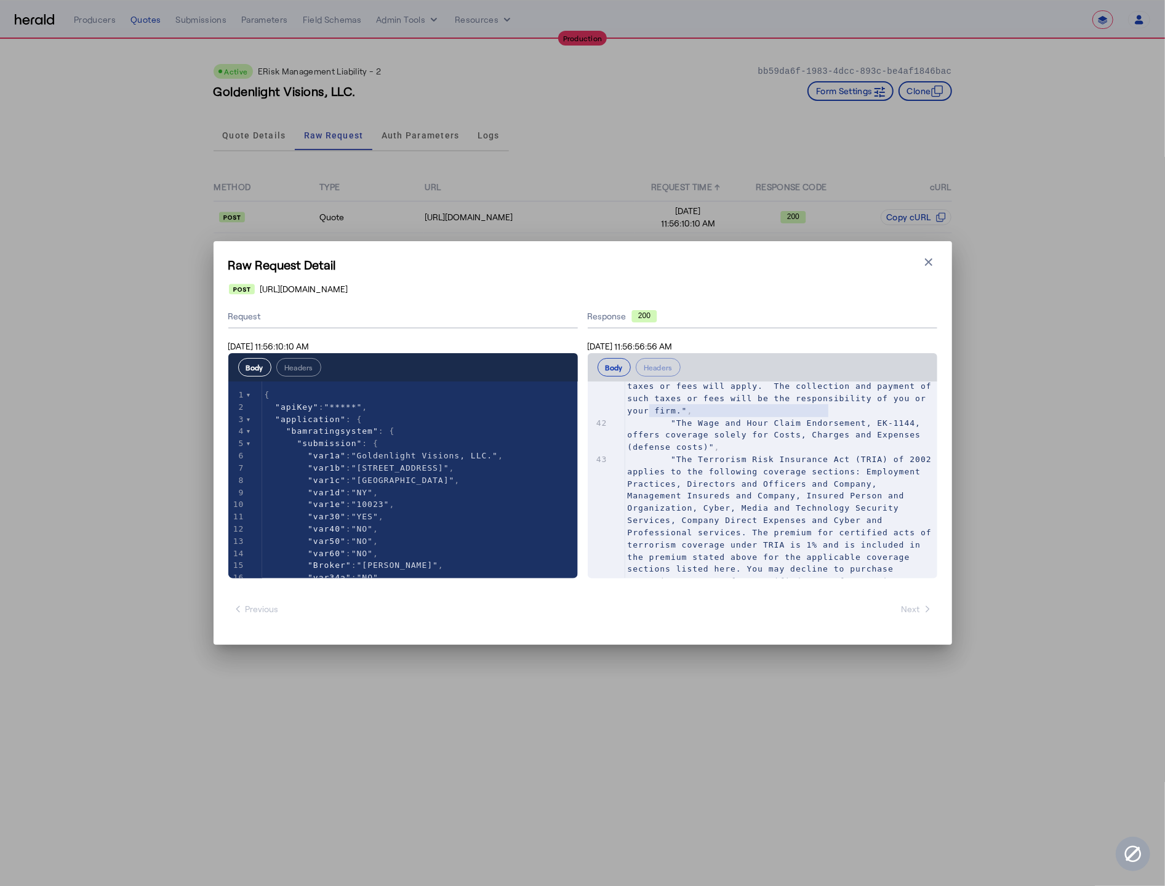
type textarea "**********"
drag, startPoint x: 827, startPoint y: 415, endPoint x: 632, endPoint y: 402, distance: 194.8
click at [714, 247] on span ""https://www.bamapplication.com/mini/bamurl.aspx?data=55DE404751D64CD6A790116D3…" at bounding box center [768, 242] width 109 height 9
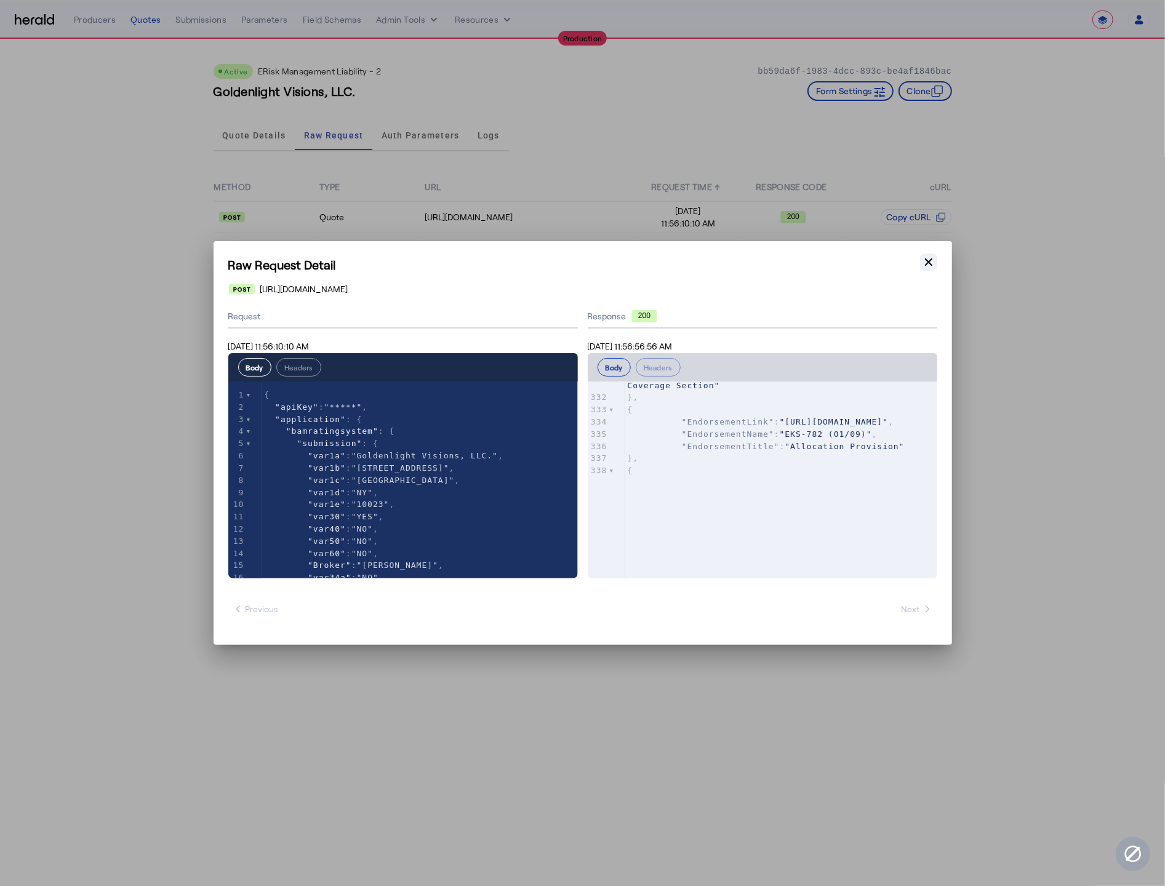
click at [930, 262] on icon "button" at bounding box center [928, 262] width 12 height 12
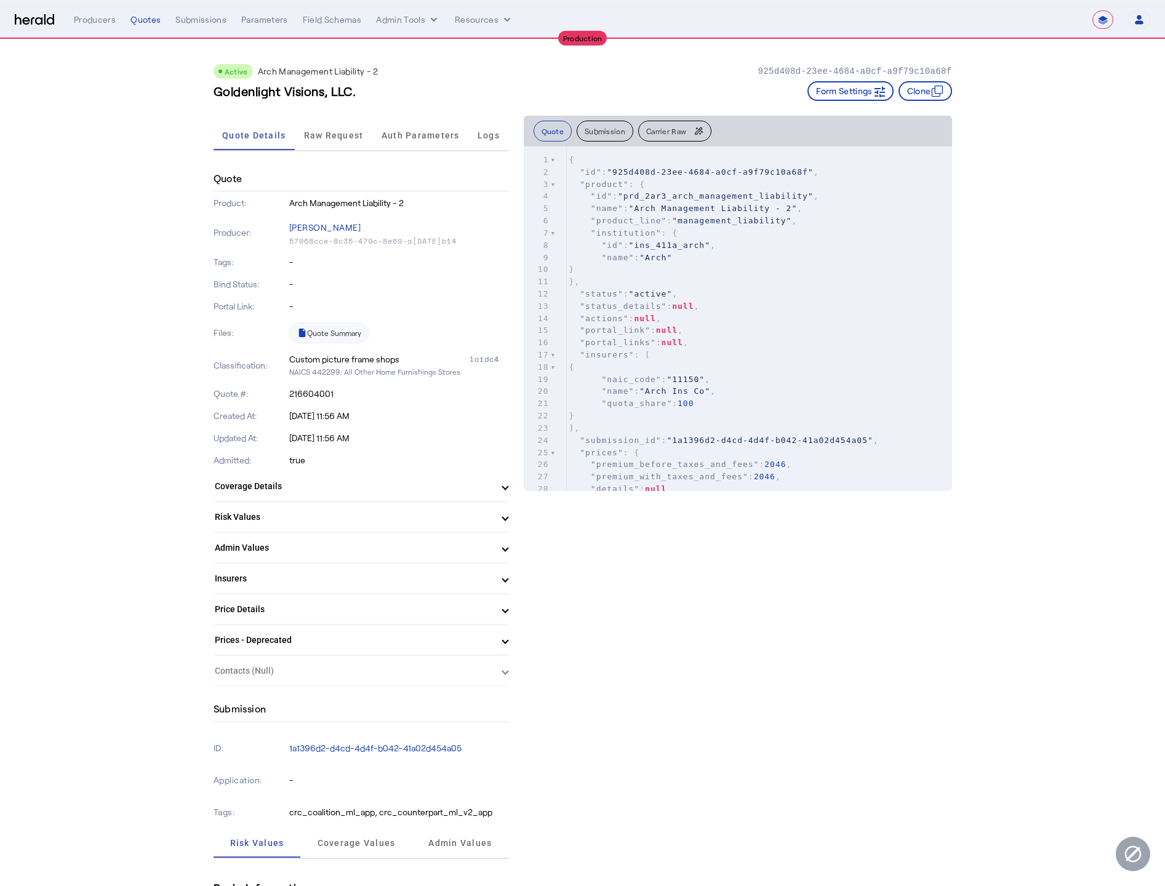
select select "**********"
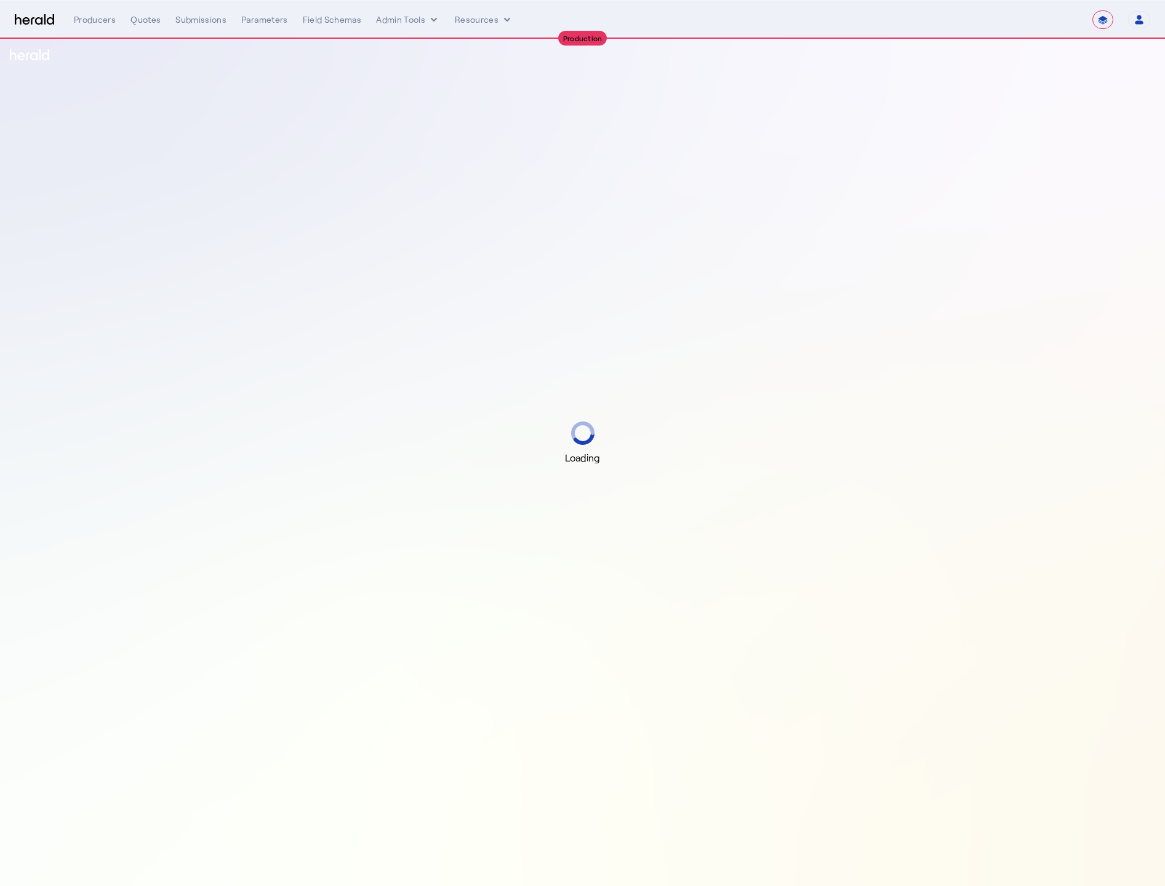
select select "**********"
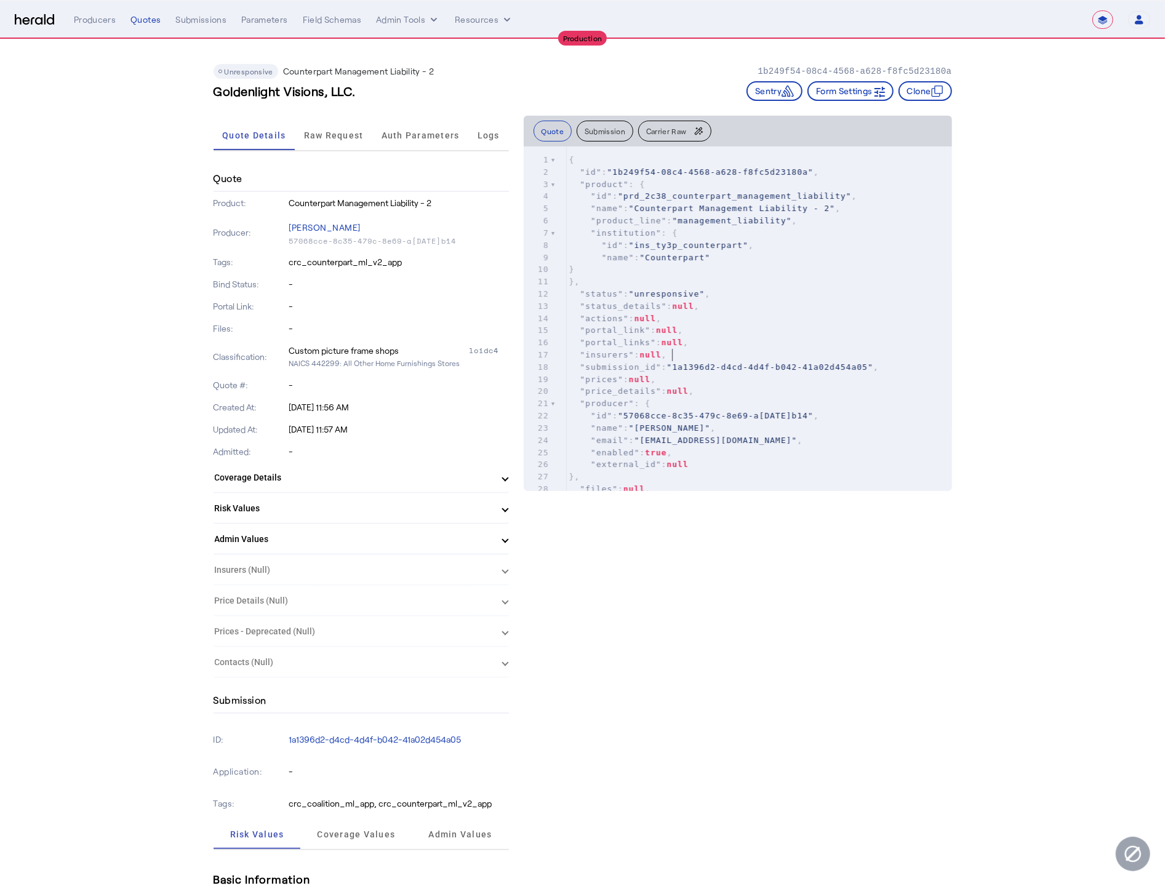
click at [762, 349] on pre ""insurers" : null ," at bounding box center [759, 355] width 385 height 12
click at [667, 127] on span "Carrier Raw" at bounding box center [666, 130] width 40 height 7
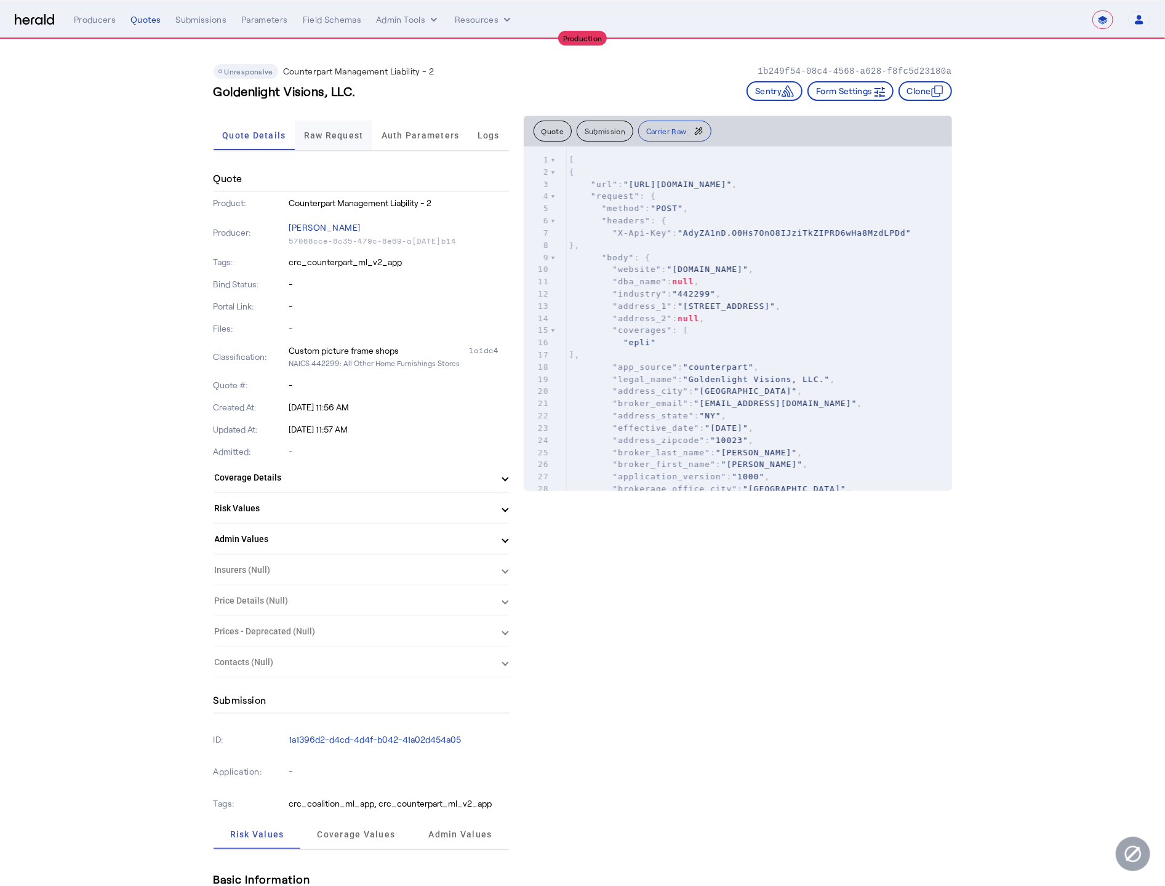
click at [362, 138] on span "Raw Request" at bounding box center [334, 136] width 60 height 30
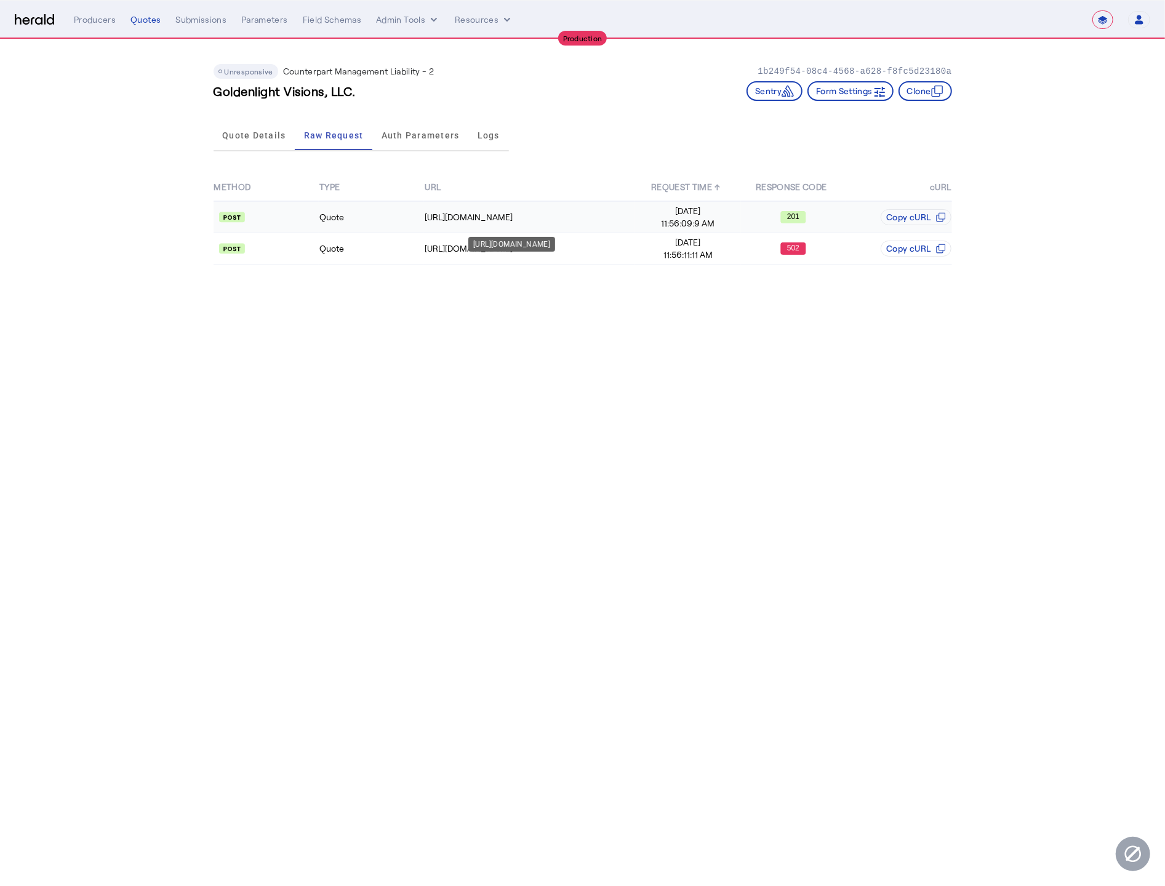
click at [518, 221] on td "https://api.yourcounterpart.com/partners/v1/application/start" at bounding box center [529, 217] width 211 height 32
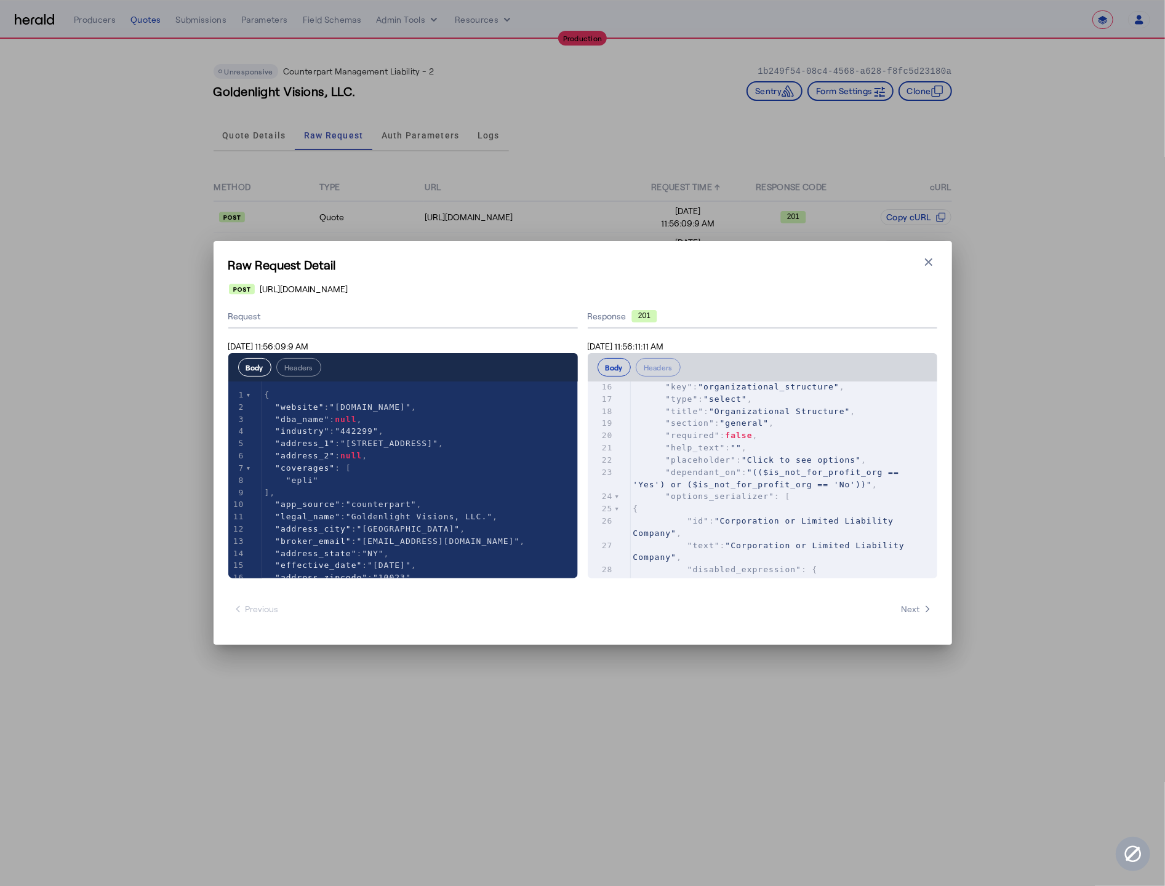
scroll to position [248, 0]
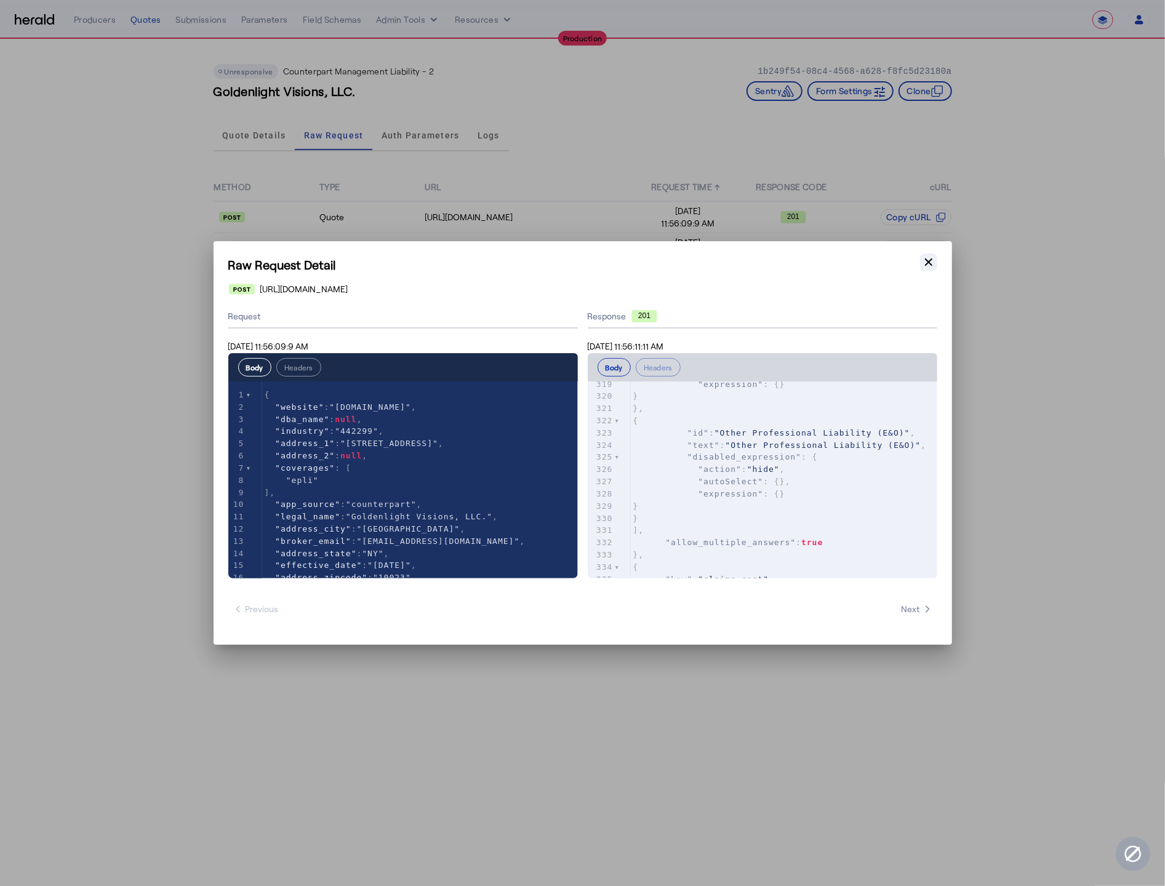
click at [925, 262] on icon "button" at bounding box center [928, 262] width 12 height 12
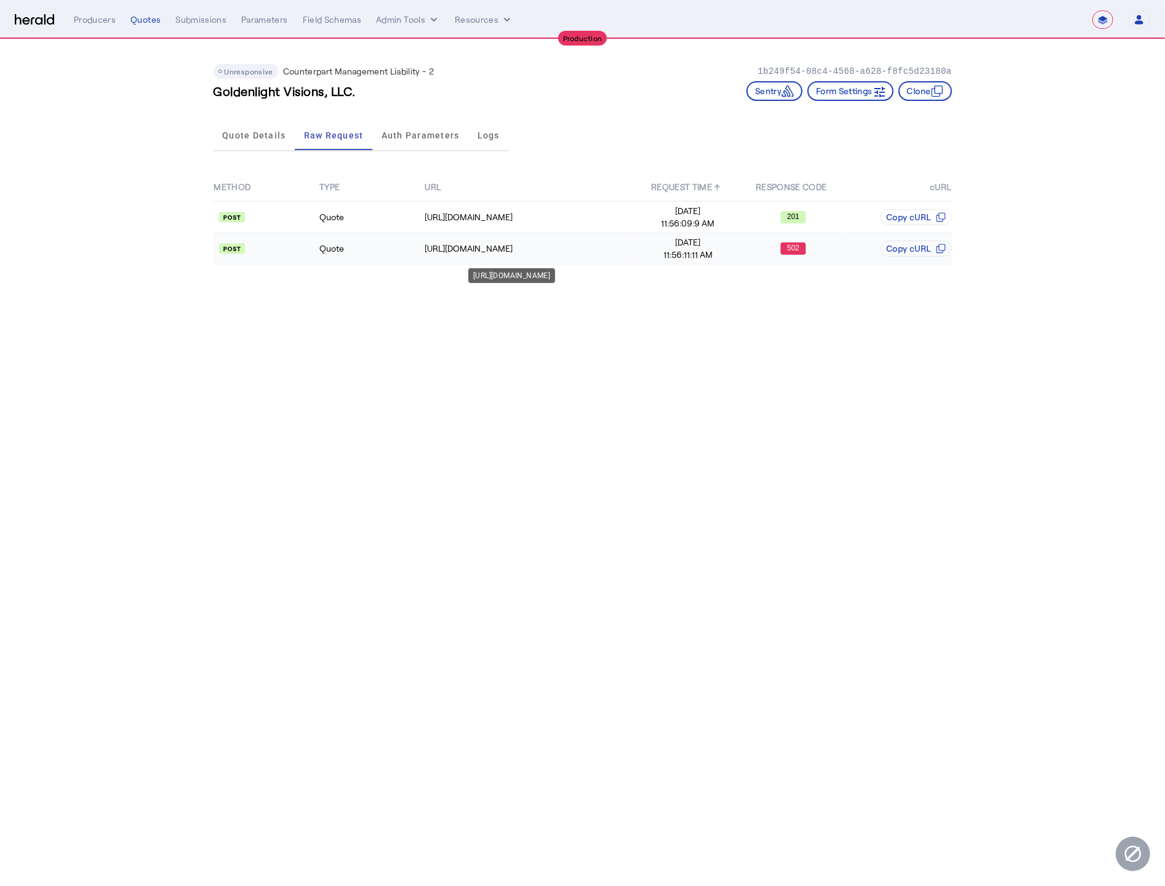
click at [608, 242] on div "https://api.yourcounterpart.com/partners/v1/application/392b96e6-577a-4d00-8291…" at bounding box center [530, 248] width 210 height 12
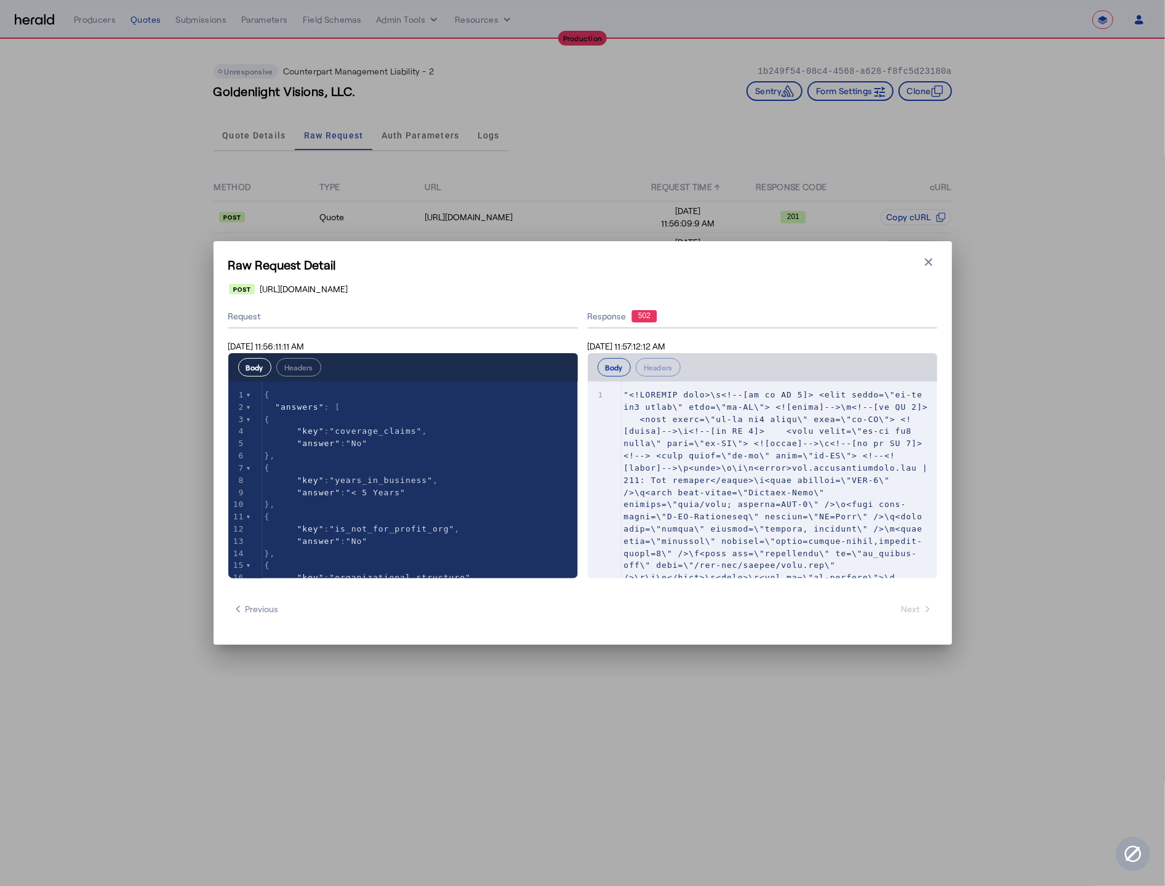
click at [922, 275] on div "Raw Request Detail Close modal https://api.yourcounterpart.com/partners/v1/appl…" at bounding box center [582, 443] width 738 height 404
click at [935, 252] on div "Raw Request Detail Close modal https://api.yourcounterpart.com/partners/v1/appl…" at bounding box center [582, 443] width 738 height 404
click at [933, 257] on icon "button" at bounding box center [928, 262] width 12 height 12
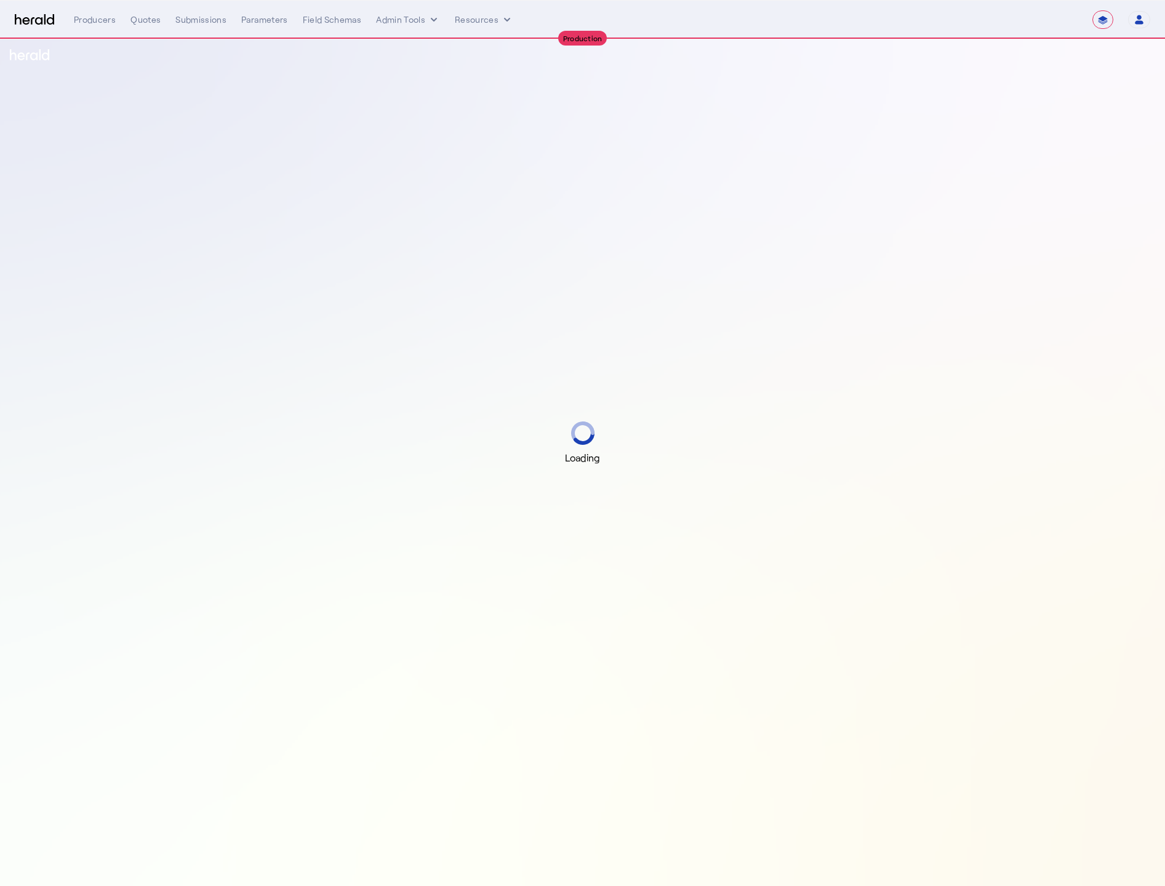
select select "**********"
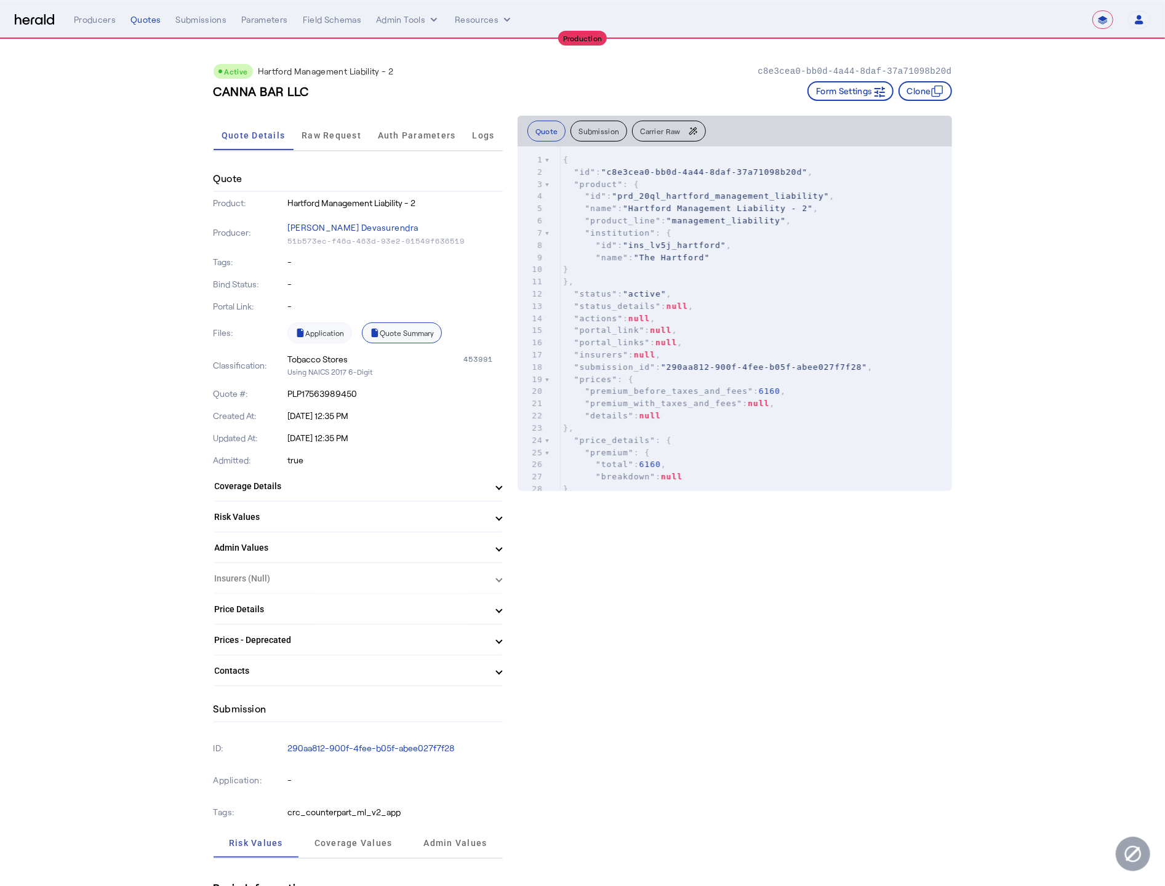
click at [382, 333] on link "Quote Summary" at bounding box center [402, 332] width 80 height 21
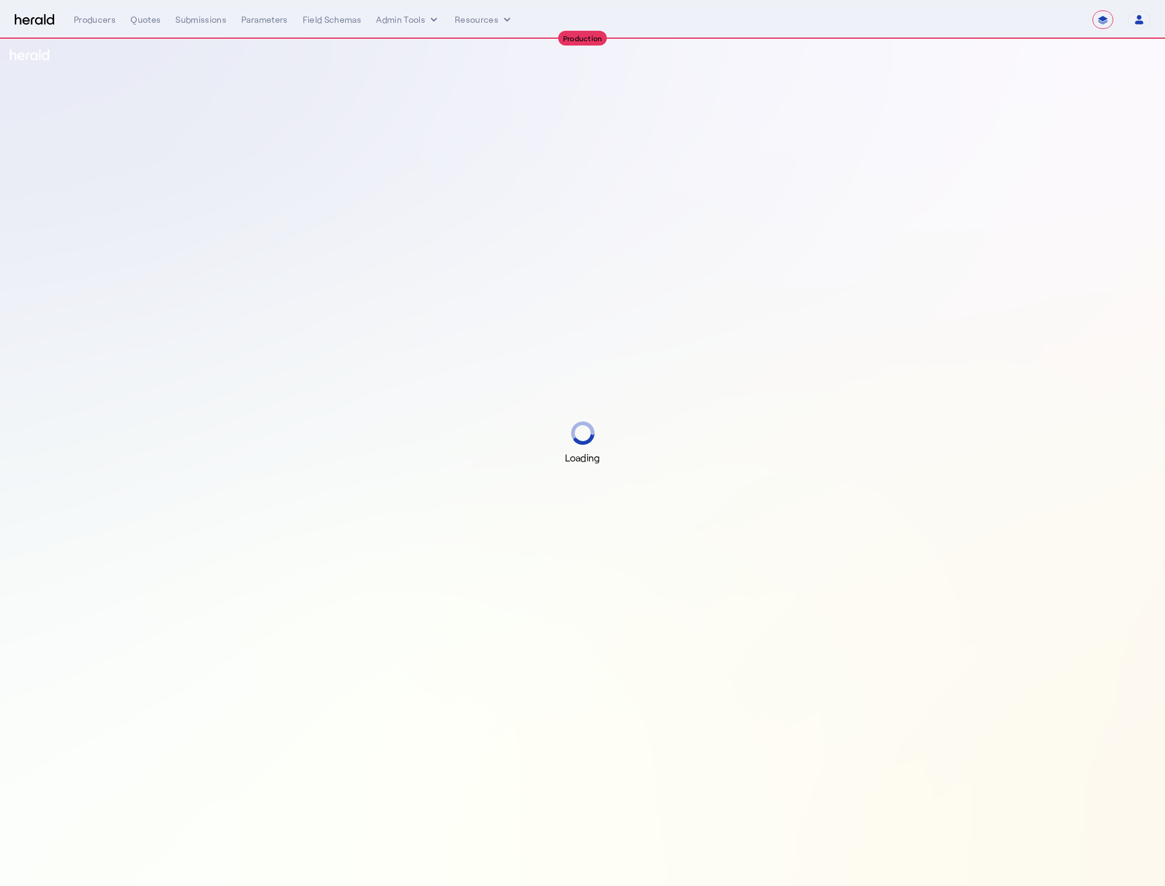
select select "**********"
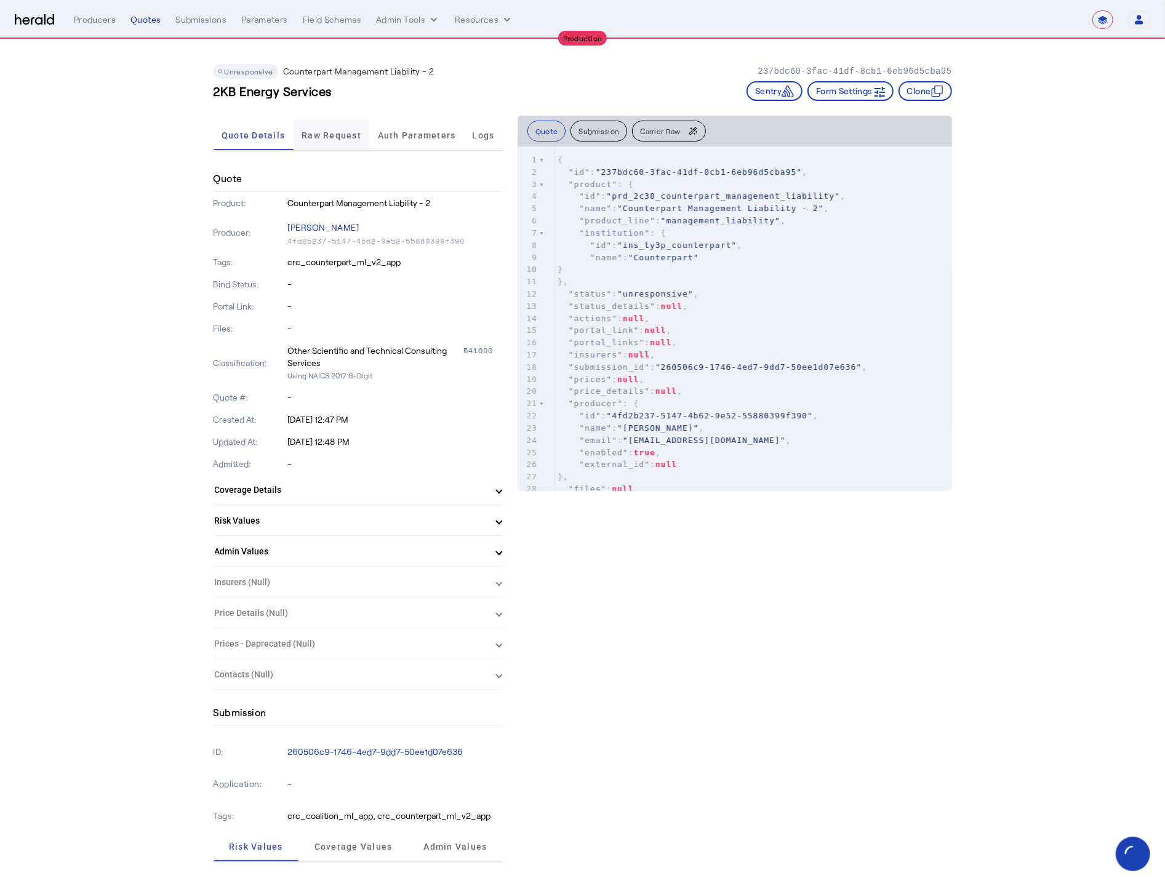
click at [354, 140] on span "Raw Request" at bounding box center [331, 136] width 60 height 30
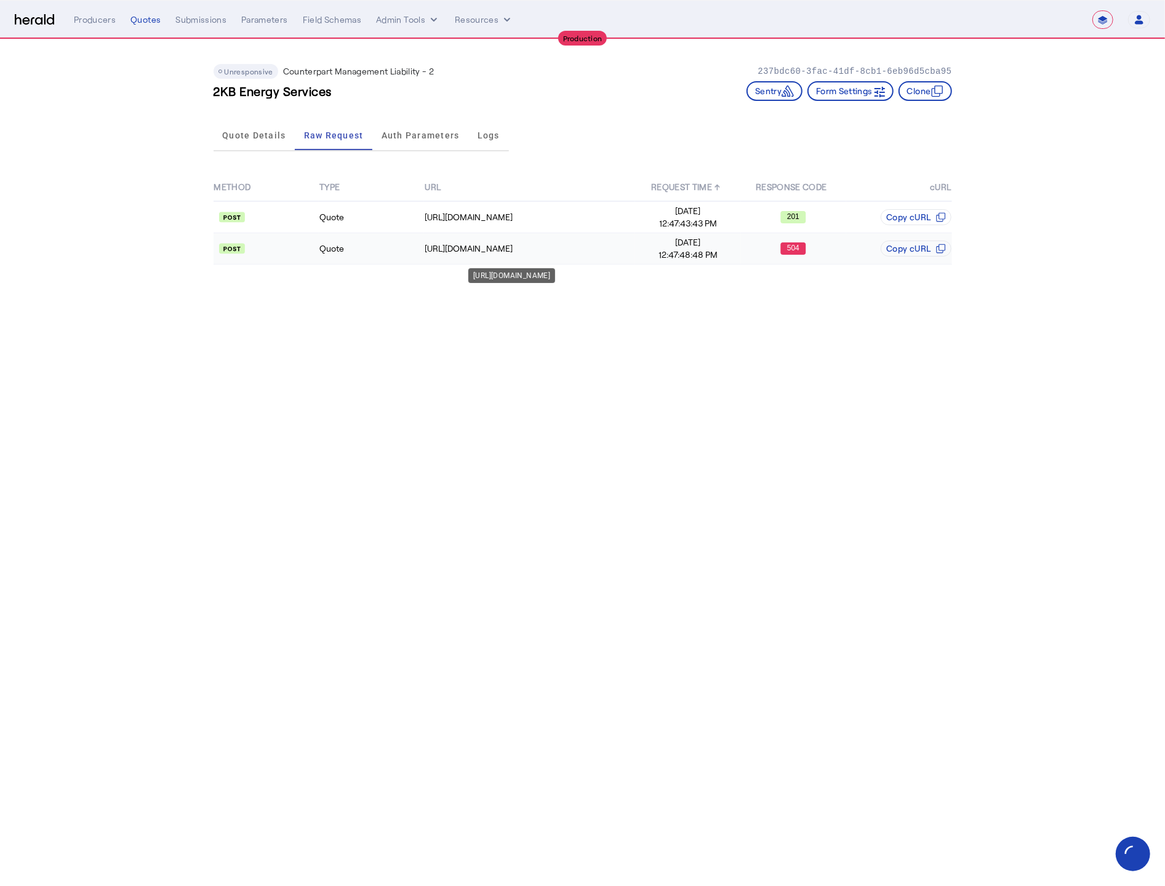
click at [486, 236] on td "[URL][DOMAIN_NAME]" at bounding box center [529, 248] width 211 height 31
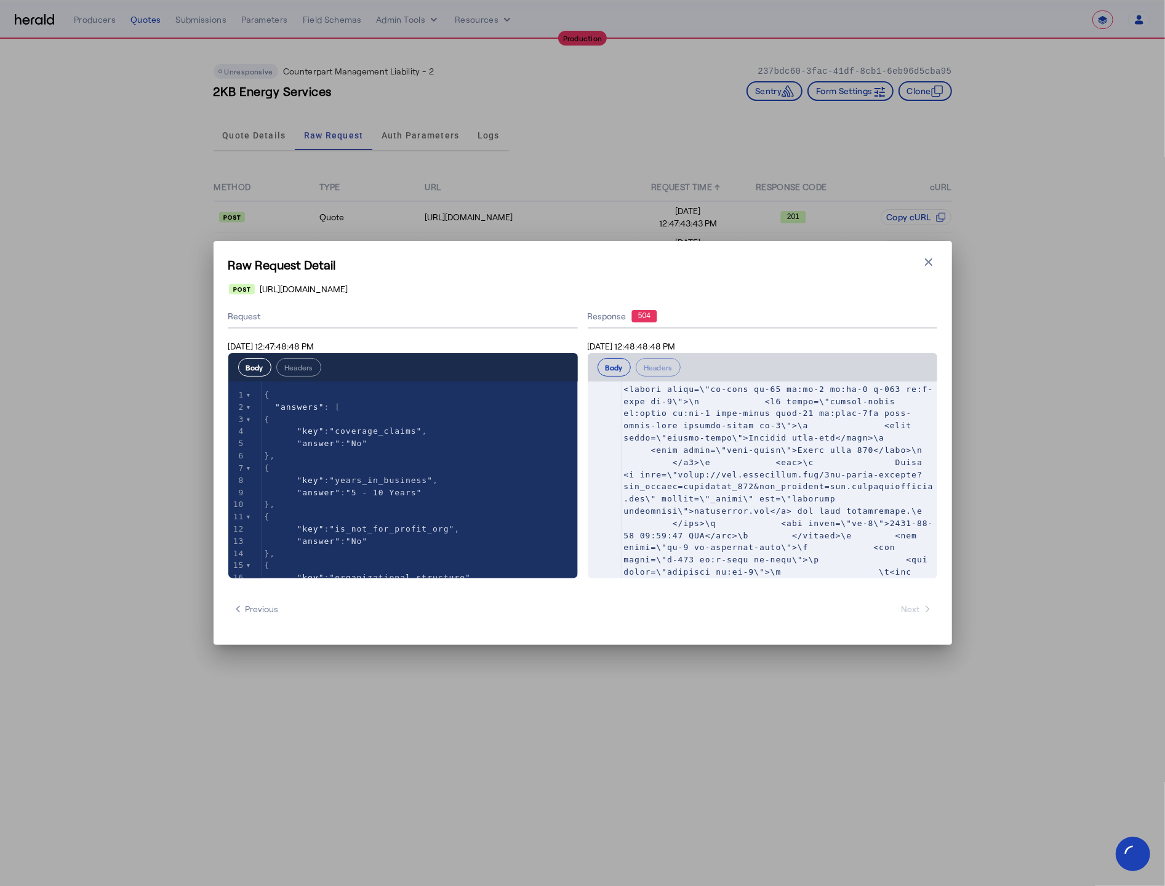
scroll to position [214, 0]
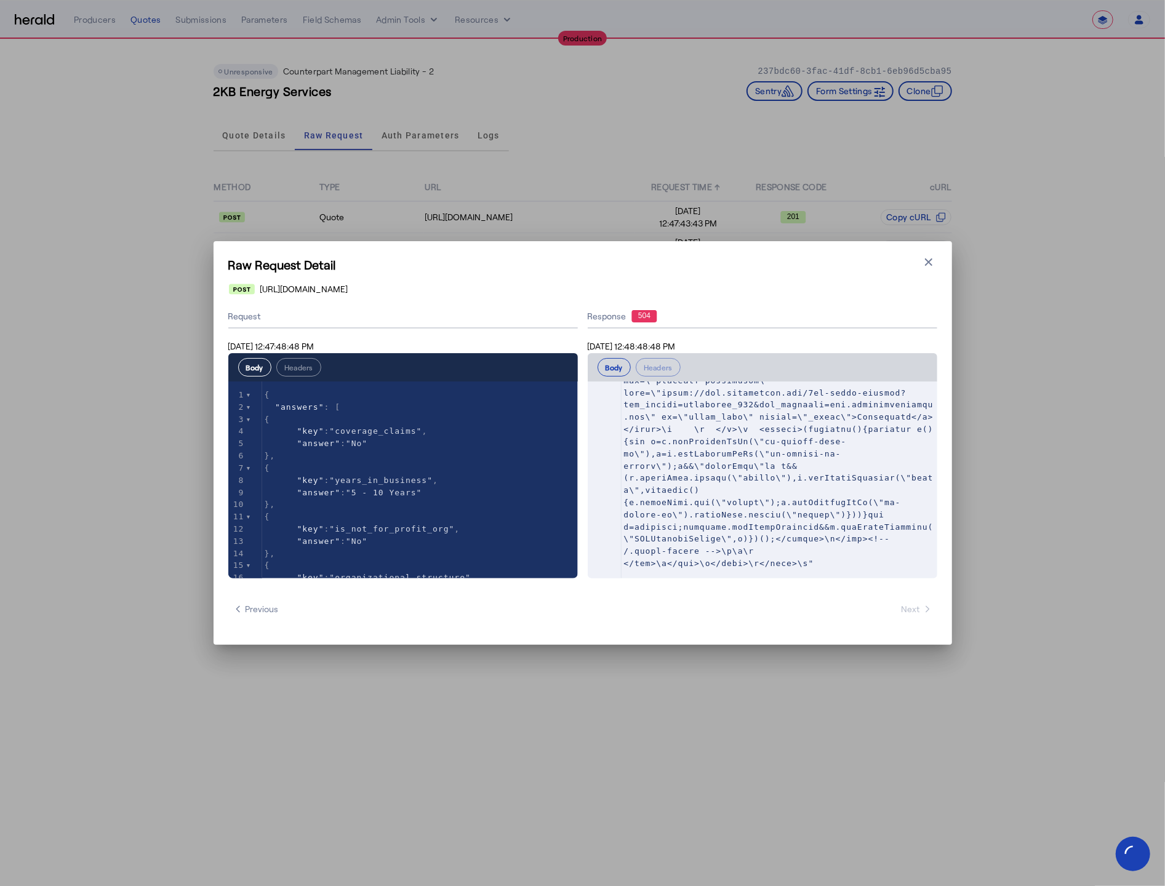
click at [869, 782] on div "Raw Request Detail Close modal [URL][DOMAIN_NAME] Request [DATE] 12:47:48:48 PM…" at bounding box center [582, 443] width 1165 height 886
click at [933, 266] on icon "button" at bounding box center [928, 262] width 12 height 12
